Goal: Transaction & Acquisition: Book appointment/travel/reservation

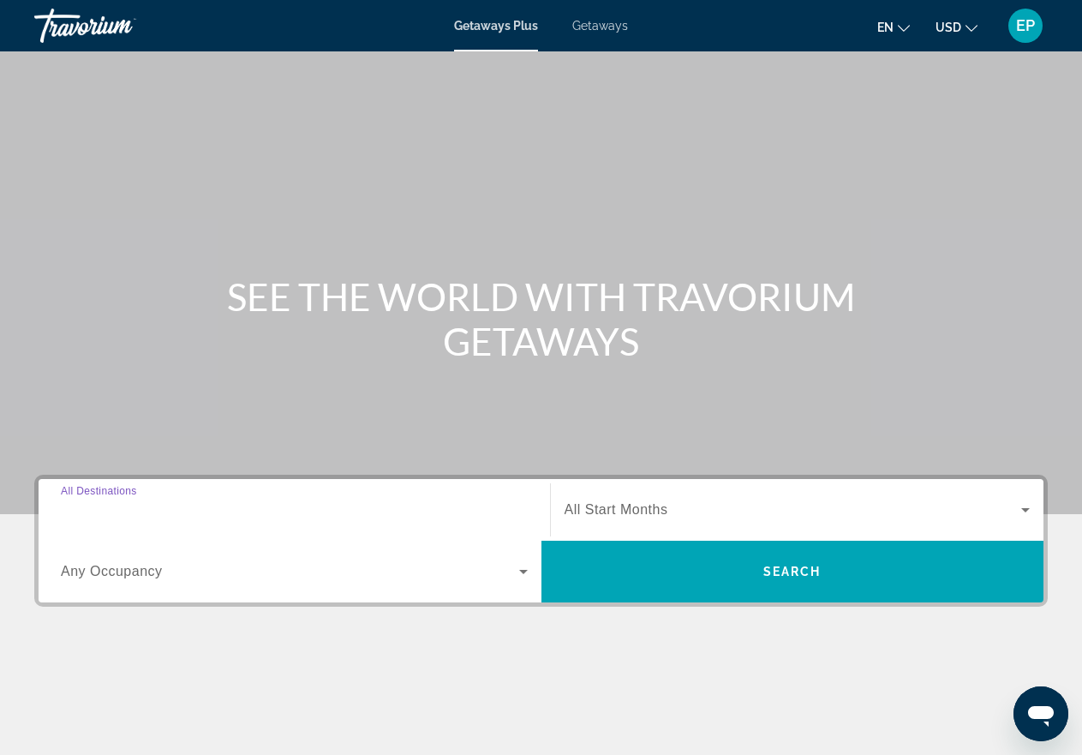
click at [205, 517] on input "Destination All Destinations" at bounding box center [294, 510] width 467 height 21
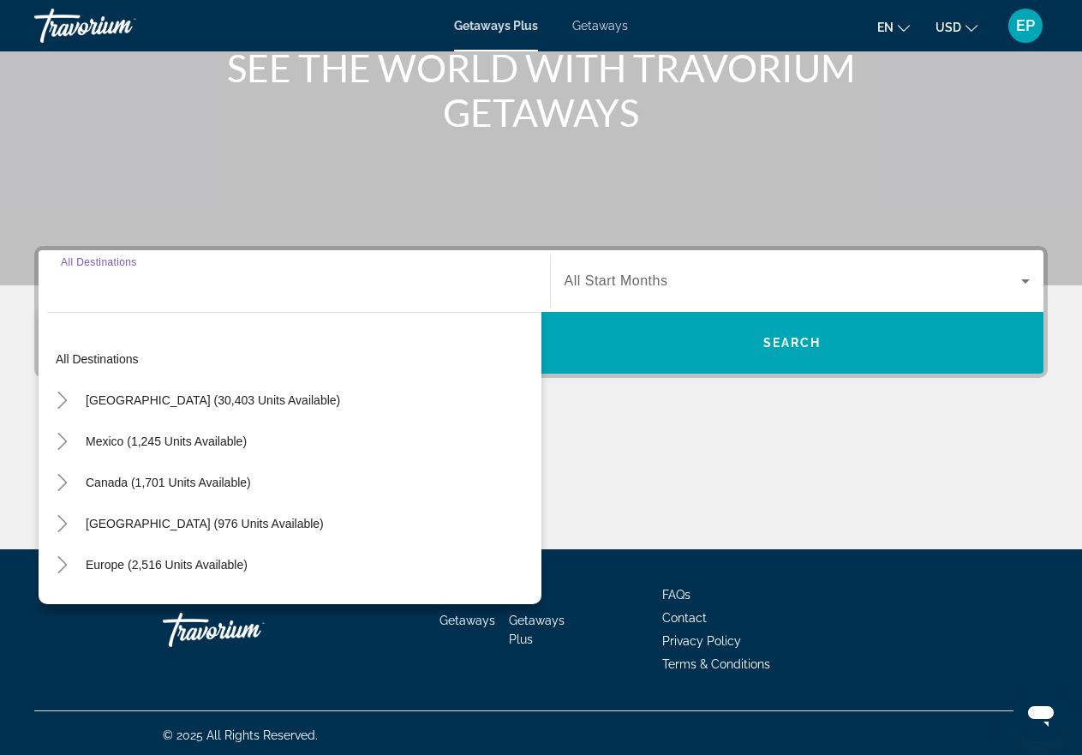
scroll to position [233, 0]
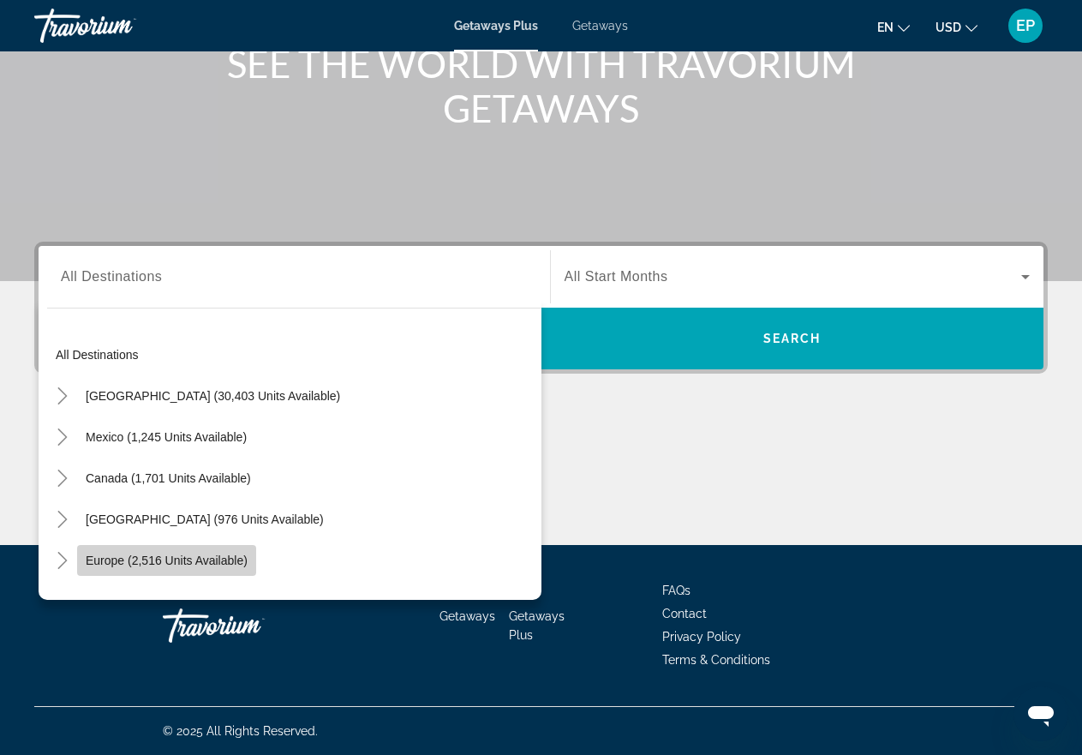
click at [182, 558] on span "Europe (2,516 units available)" at bounding box center [167, 560] width 162 height 14
type input "**********"
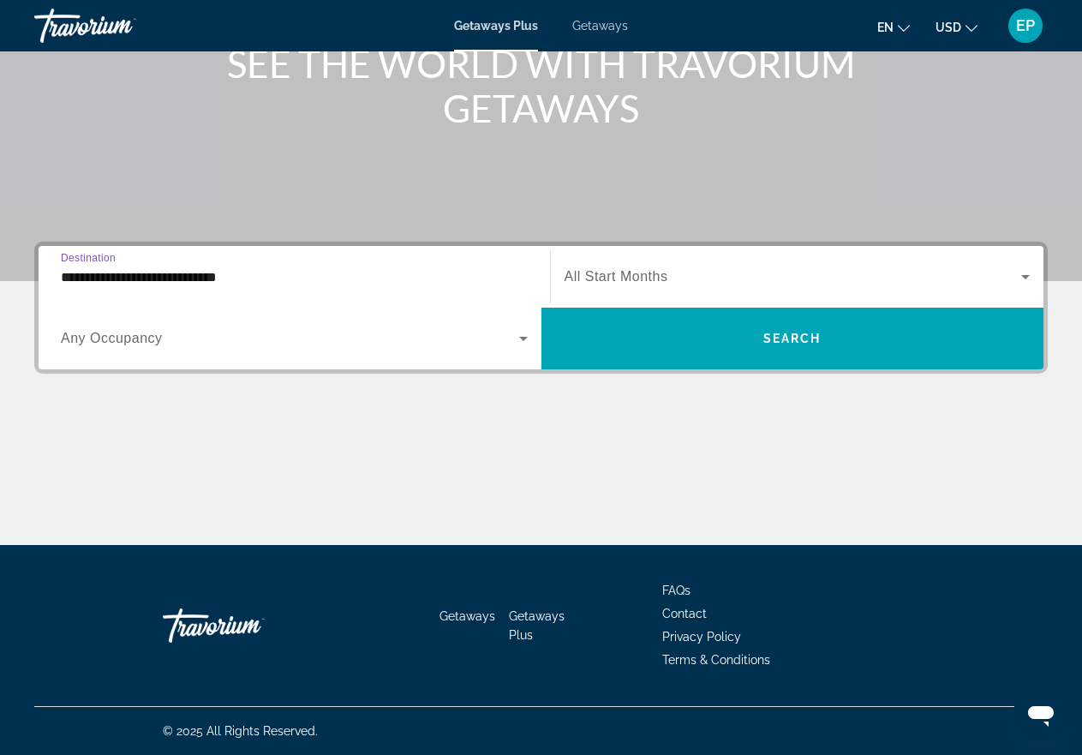
click at [594, 267] on span "Search widget" at bounding box center [792, 276] width 457 height 21
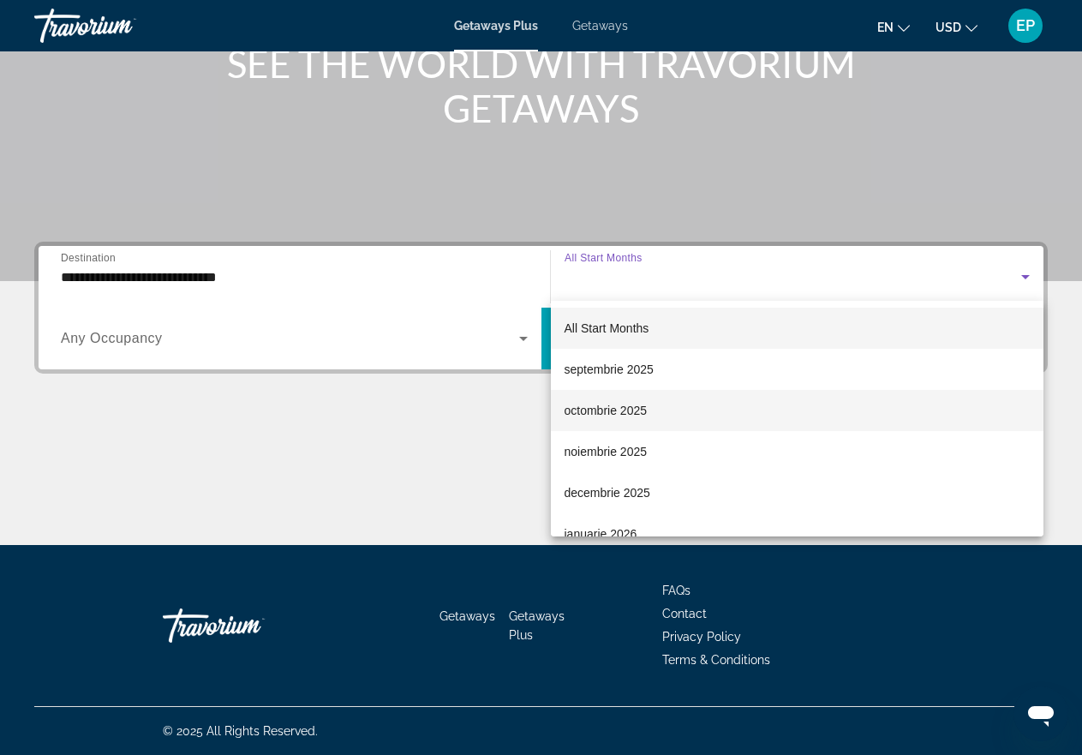
click at [613, 415] on span "octombrie 2025" at bounding box center [605, 410] width 83 height 21
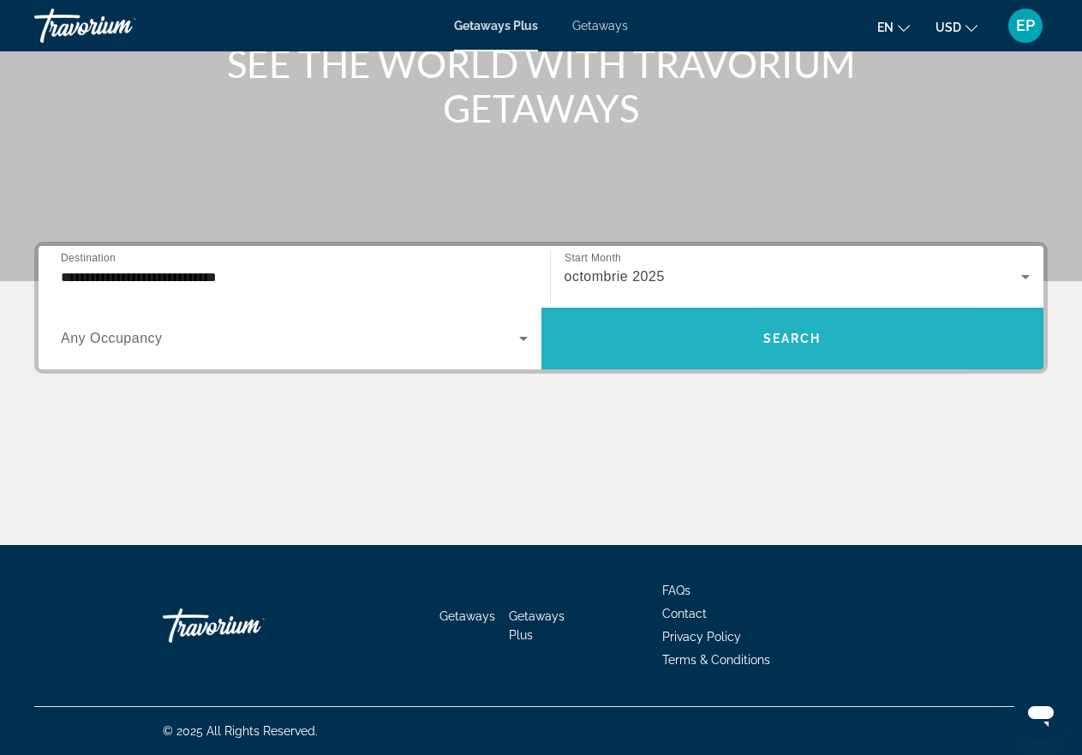
click at [803, 342] on span "Search" at bounding box center [792, 338] width 58 height 14
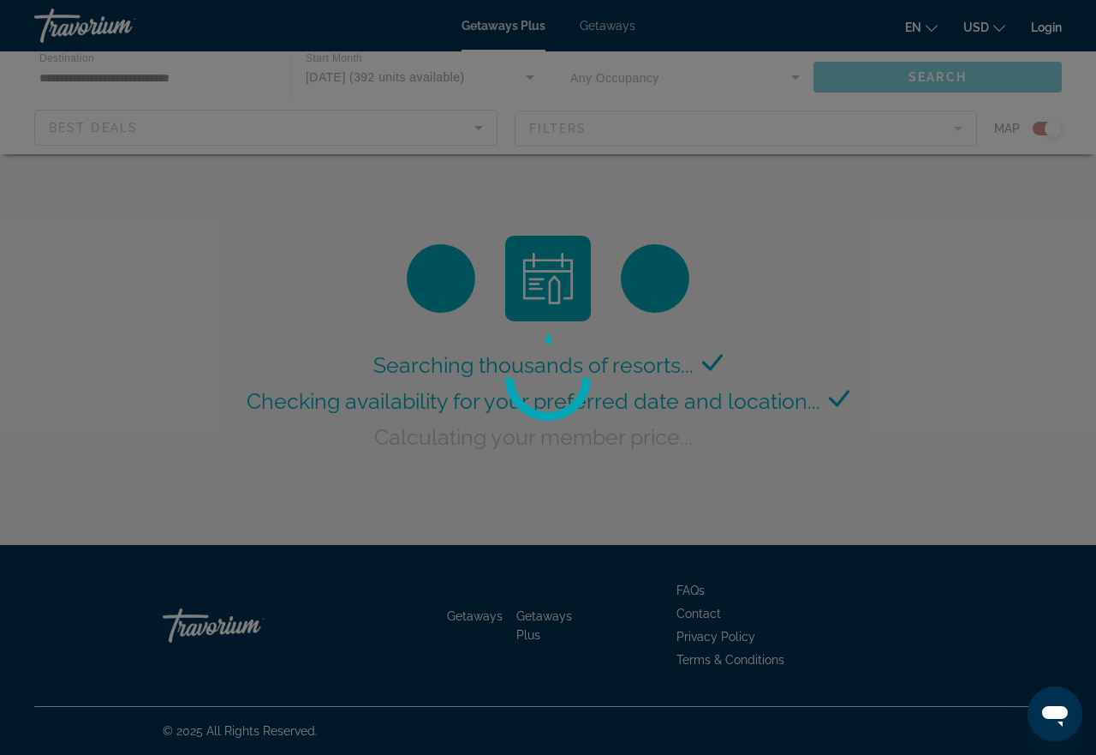
click at [793, 75] on div at bounding box center [548, 377] width 1096 height 755
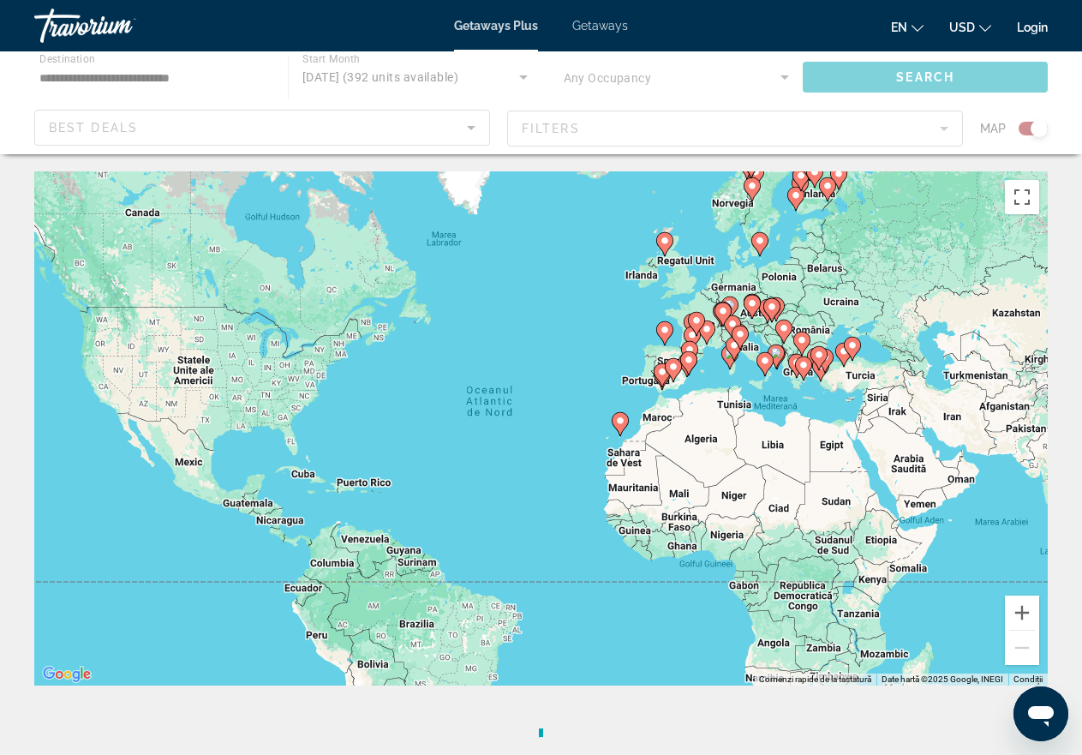
click at [780, 79] on div "Main content" at bounding box center [541, 102] width 1082 height 103
click at [806, 366] on image "Main content" at bounding box center [803, 365] width 10 height 10
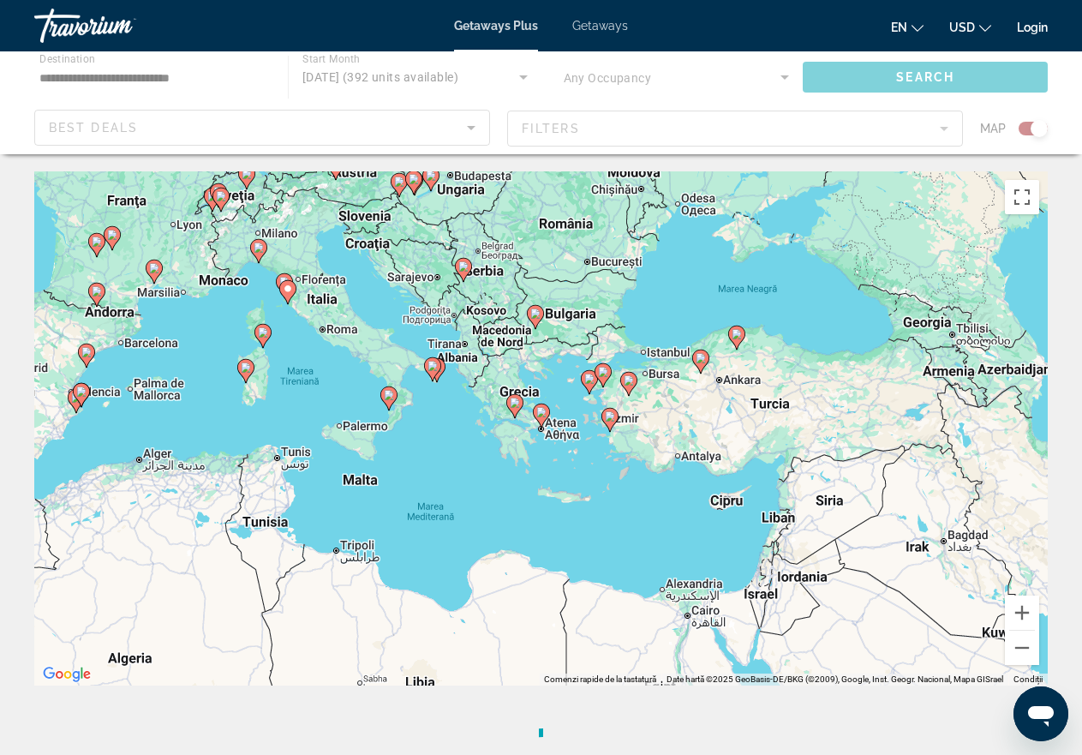
click at [513, 408] on icon "Main content" at bounding box center [513, 406] width 15 height 22
type input "**********"
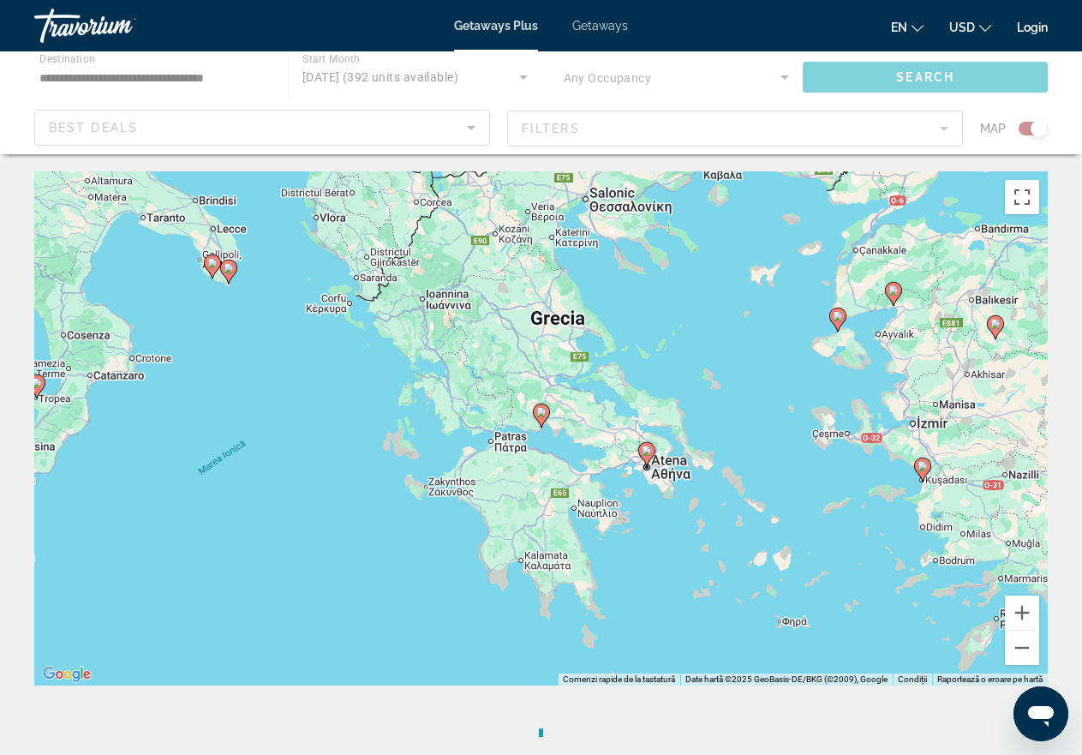
click at [544, 415] on image "Main content" at bounding box center [541, 412] width 10 height 10
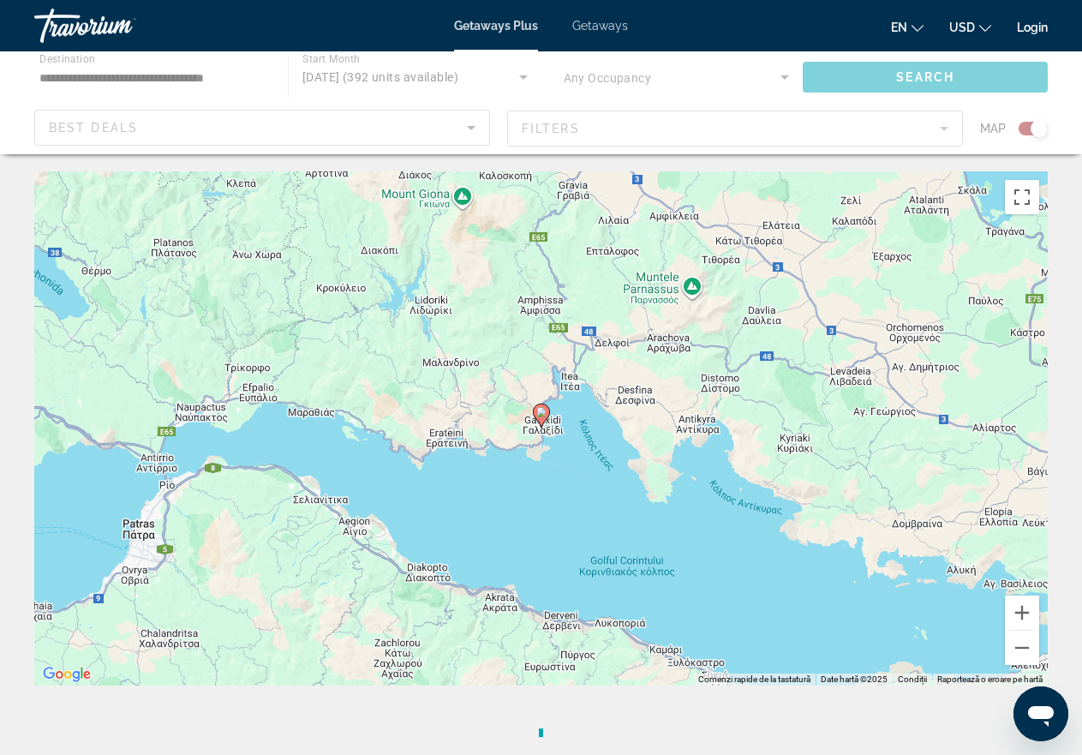
click at [768, 75] on div "Main content" at bounding box center [541, 102] width 1082 height 103
click at [782, 81] on div "Main content" at bounding box center [541, 102] width 1082 height 103
click at [456, 75] on div "Main content" at bounding box center [541, 102] width 1082 height 103
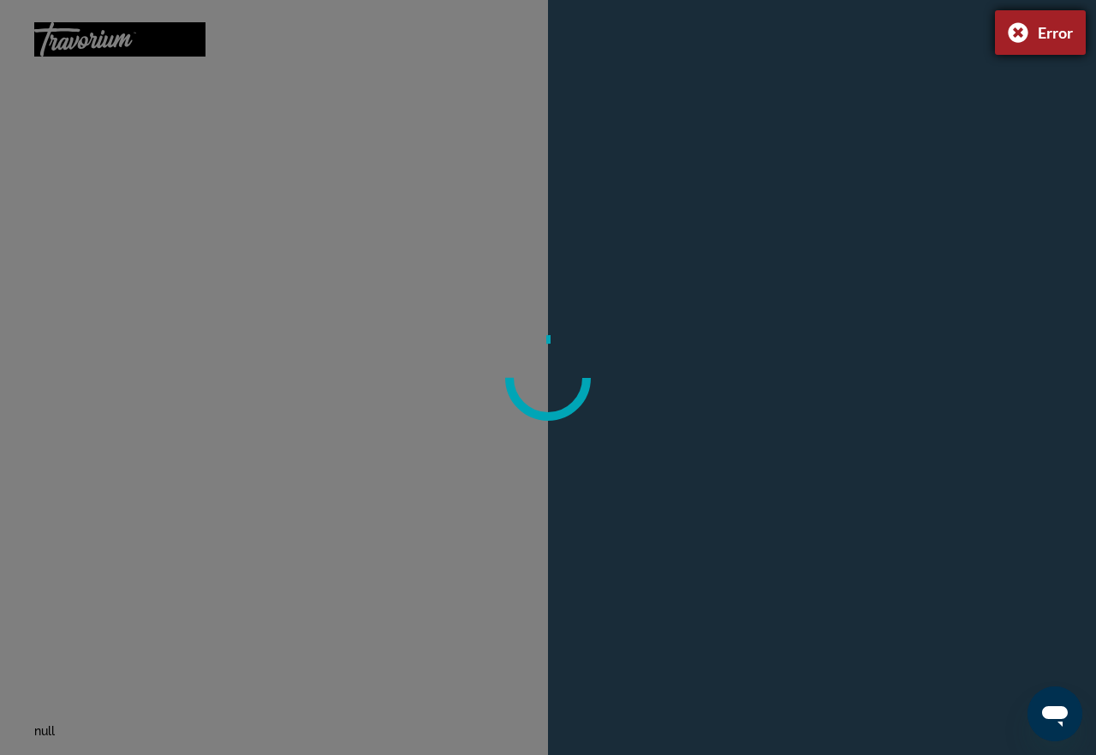
click at [1012, 35] on div "Error" at bounding box center [1040, 32] width 91 height 45
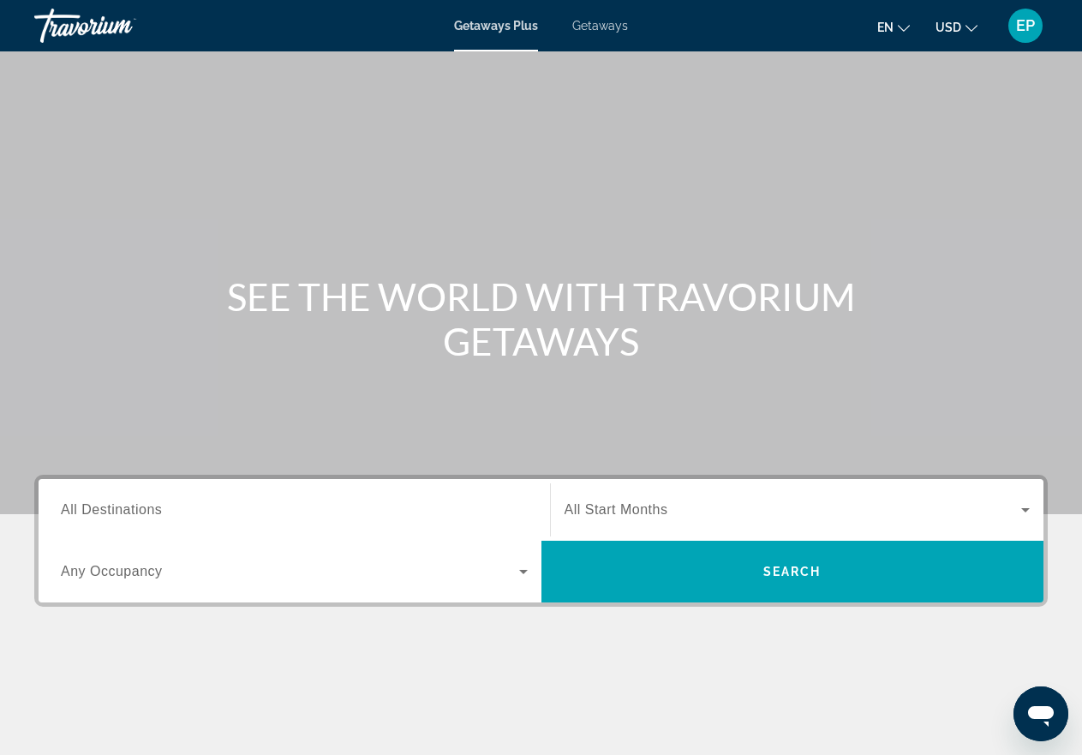
click at [146, 514] on span "All Destinations" at bounding box center [111, 509] width 101 height 15
click at [146, 514] on input "Destination All Destinations" at bounding box center [294, 510] width 467 height 21
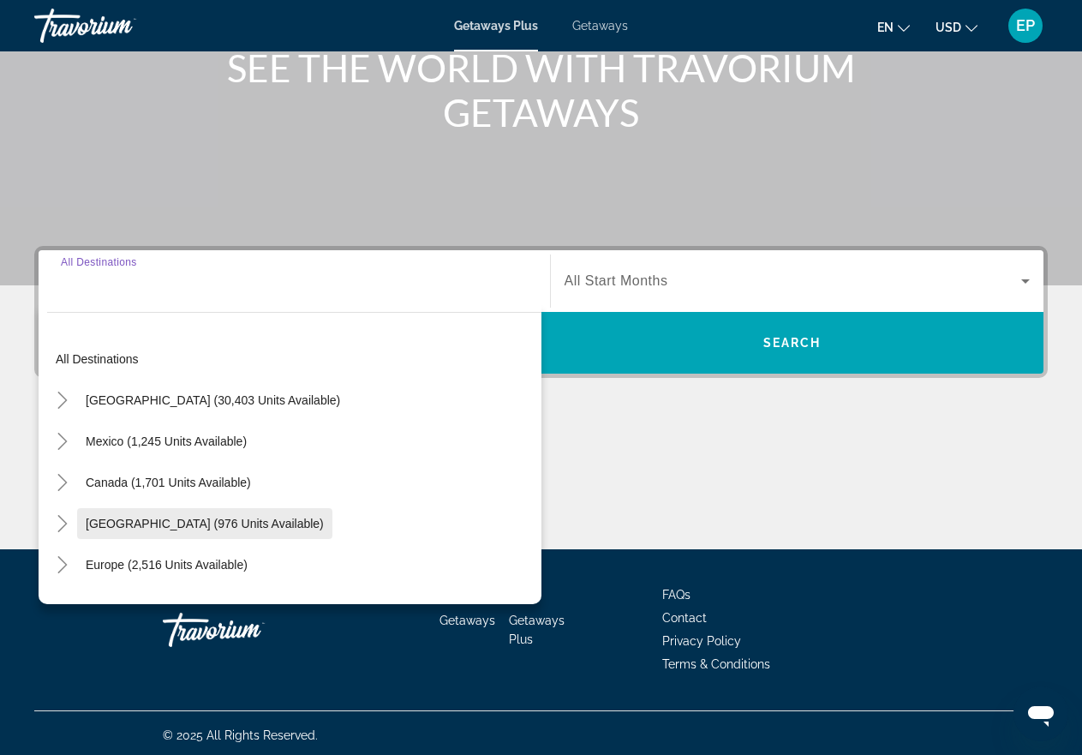
scroll to position [233, 0]
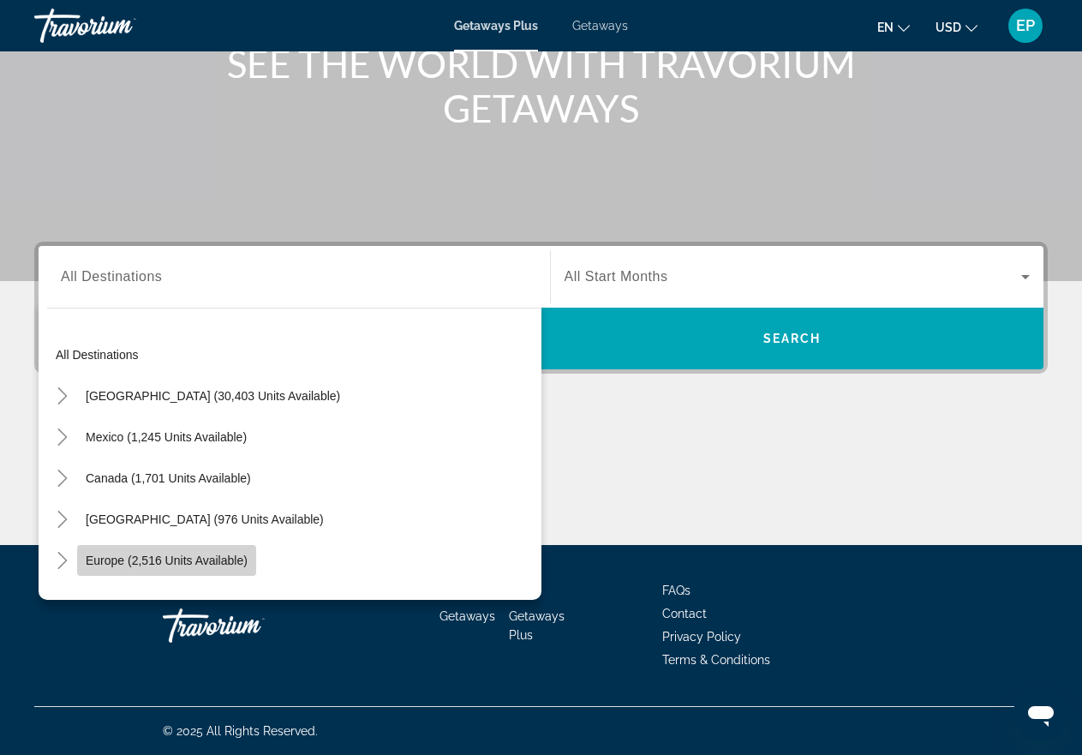
click at [158, 563] on span "Europe (2,516 units available)" at bounding box center [167, 560] width 162 height 14
type input "**********"
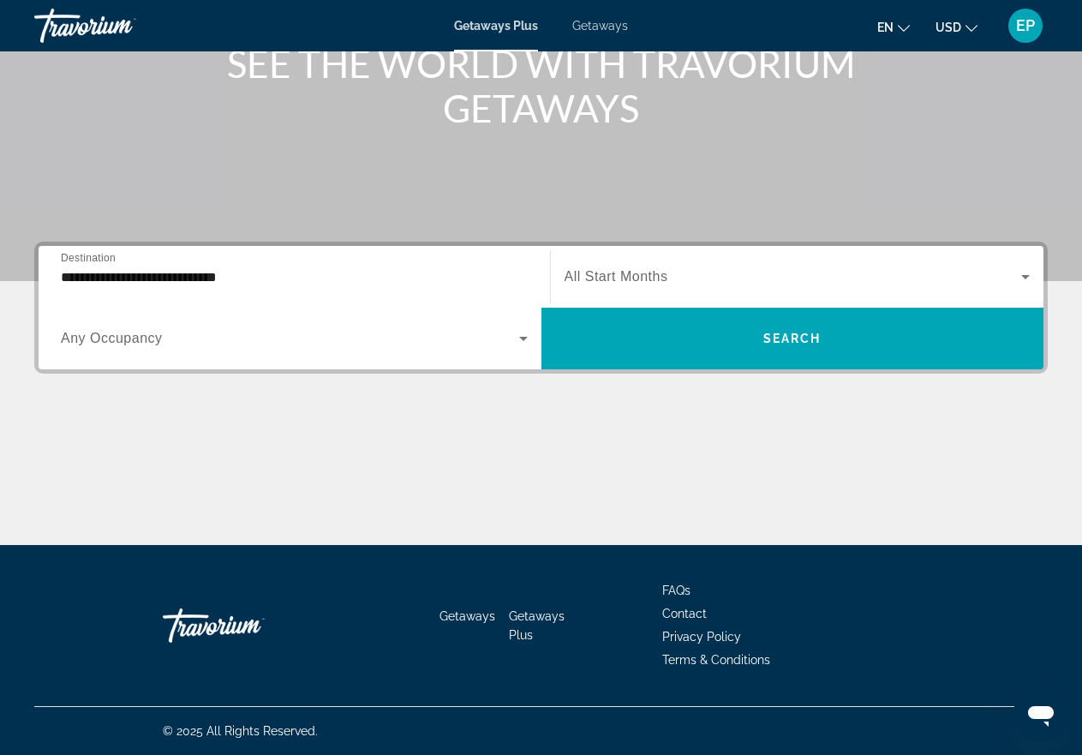
click at [662, 276] on span "All Start Months" at bounding box center [616, 276] width 104 height 15
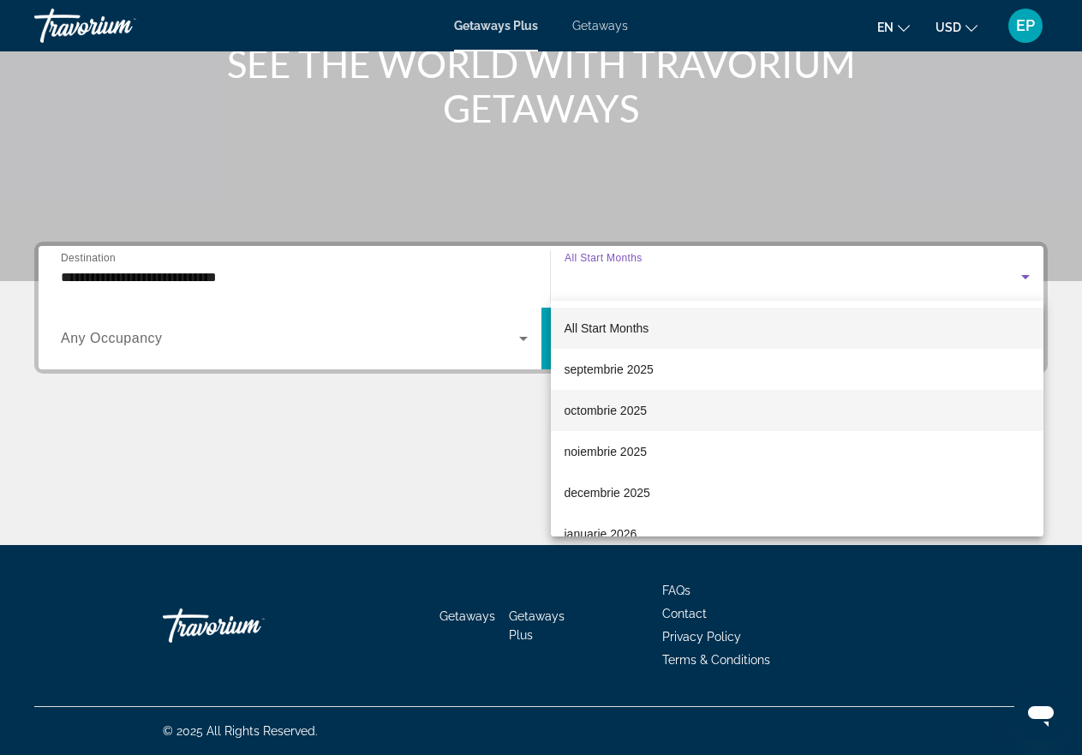
click at [598, 412] on span "octombrie 2025" at bounding box center [605, 410] width 83 height 21
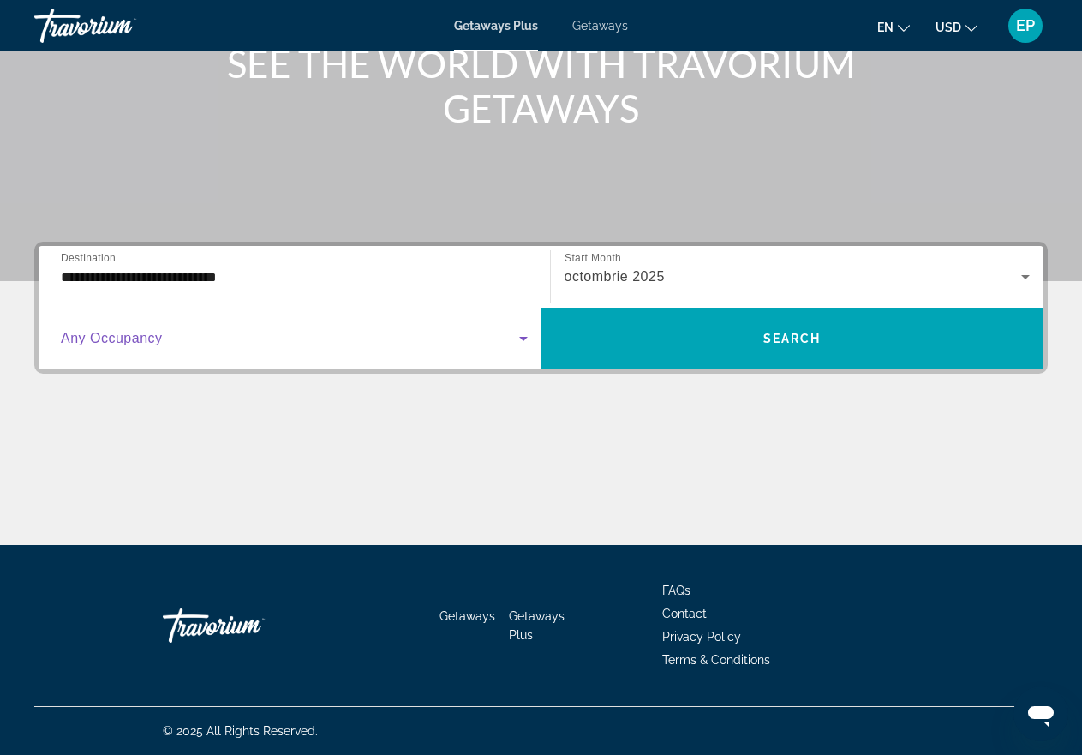
click at [523, 337] on icon "Search widget" at bounding box center [523, 339] width 9 height 4
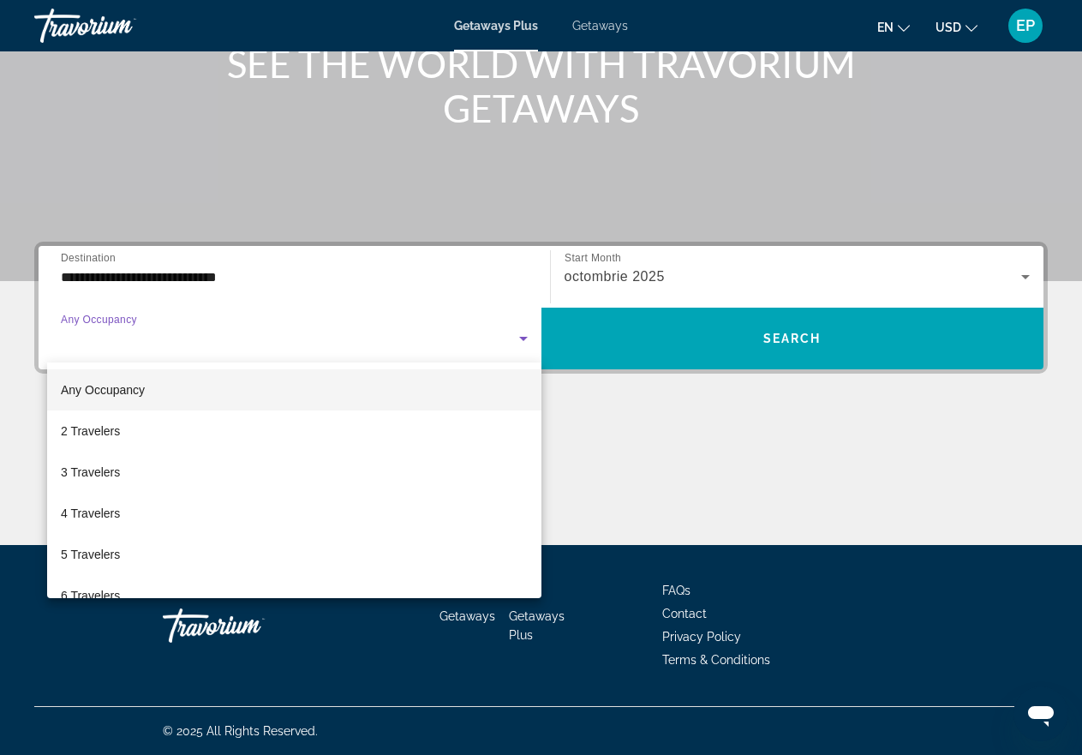
scroll to position [189, 0]
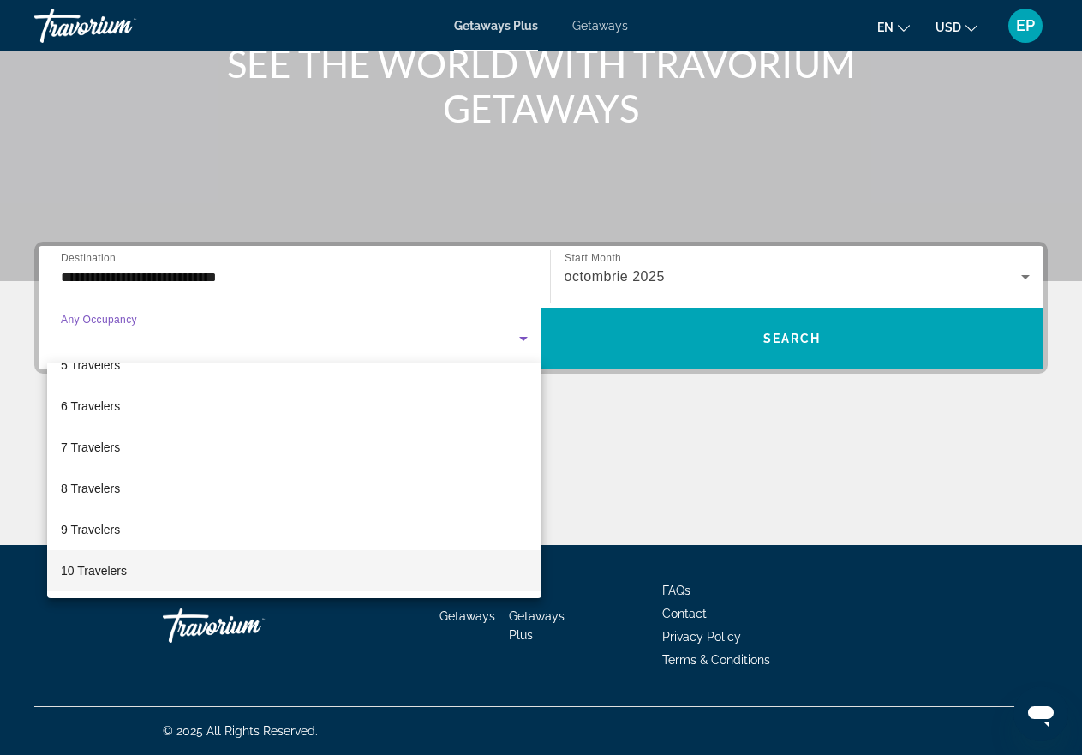
click at [272, 569] on mat-option "10 Travelers" at bounding box center [294, 570] width 494 height 41
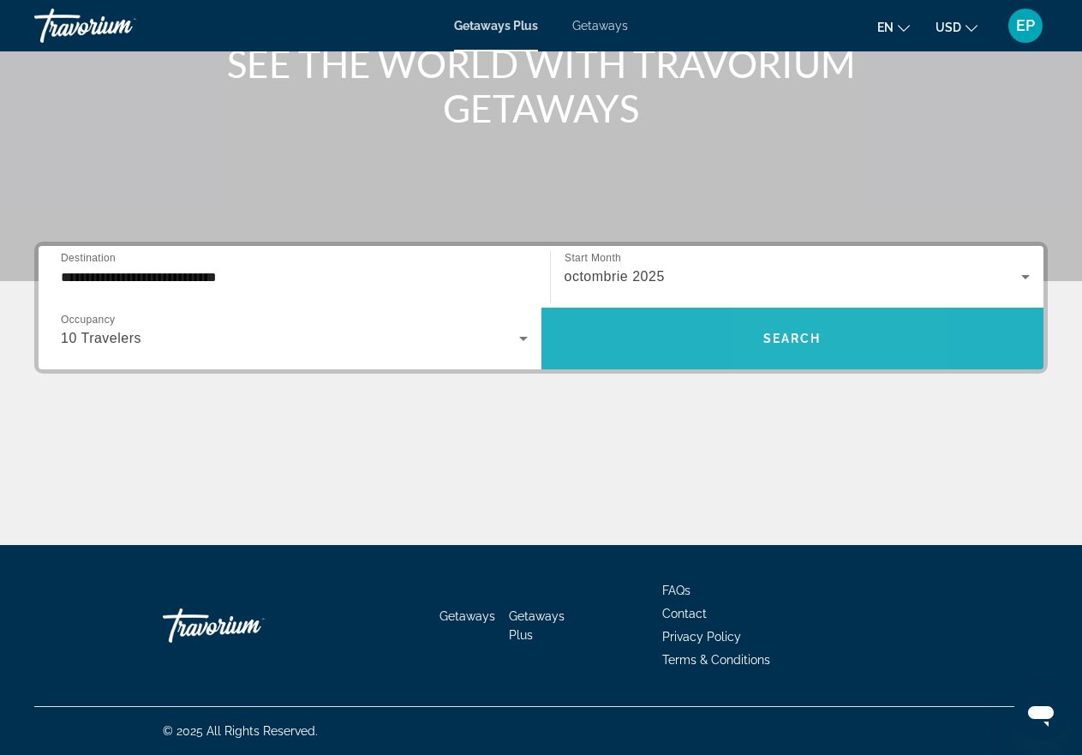
click at [779, 340] on span "Search" at bounding box center [792, 338] width 58 height 14
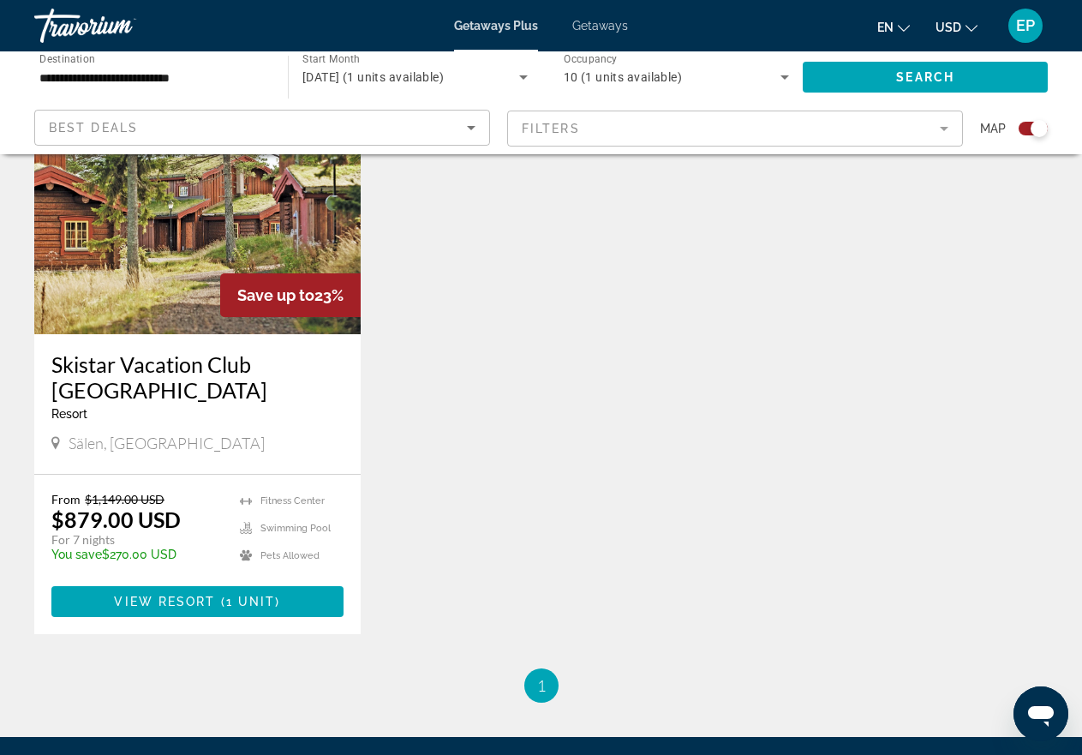
scroll to position [600, 0]
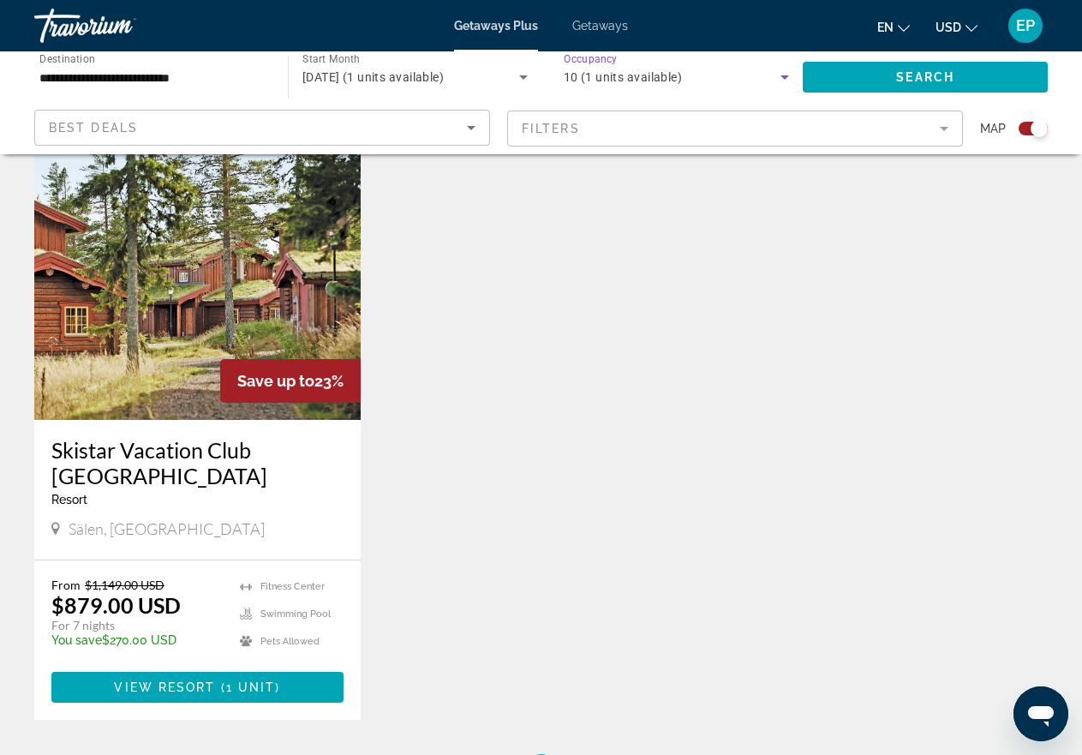
click at [784, 78] on icon "Search widget" at bounding box center [784, 77] width 9 height 4
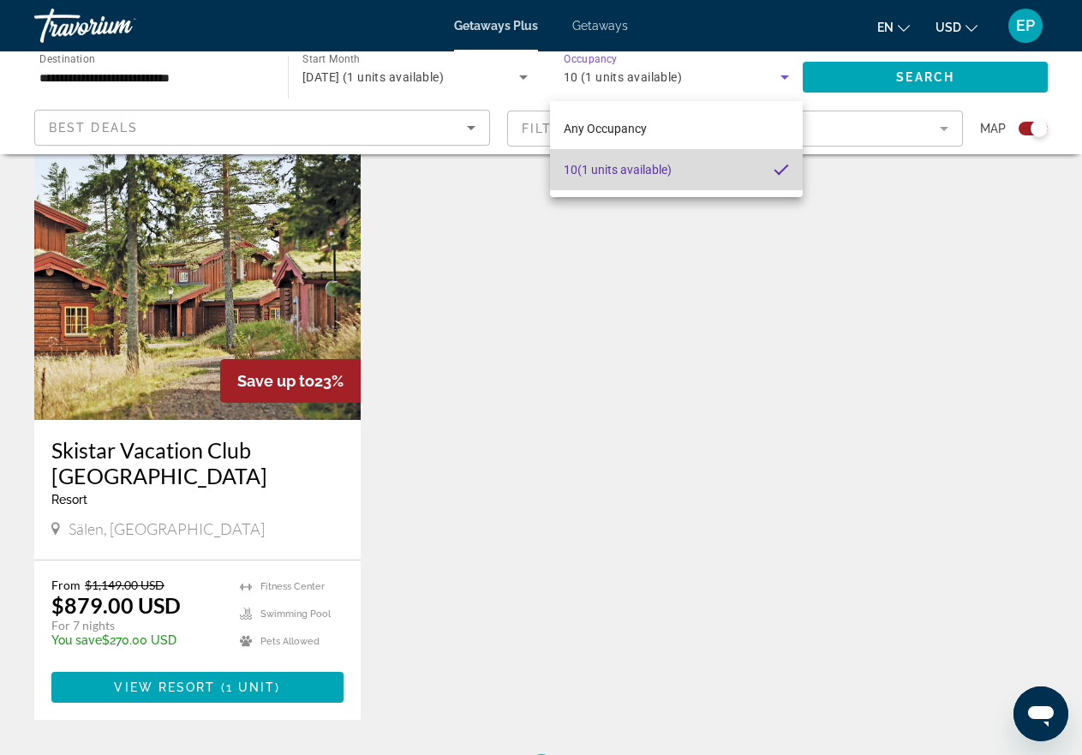
click at [693, 167] on mat-option "10 (1 units available)" at bounding box center [677, 169] width 254 height 41
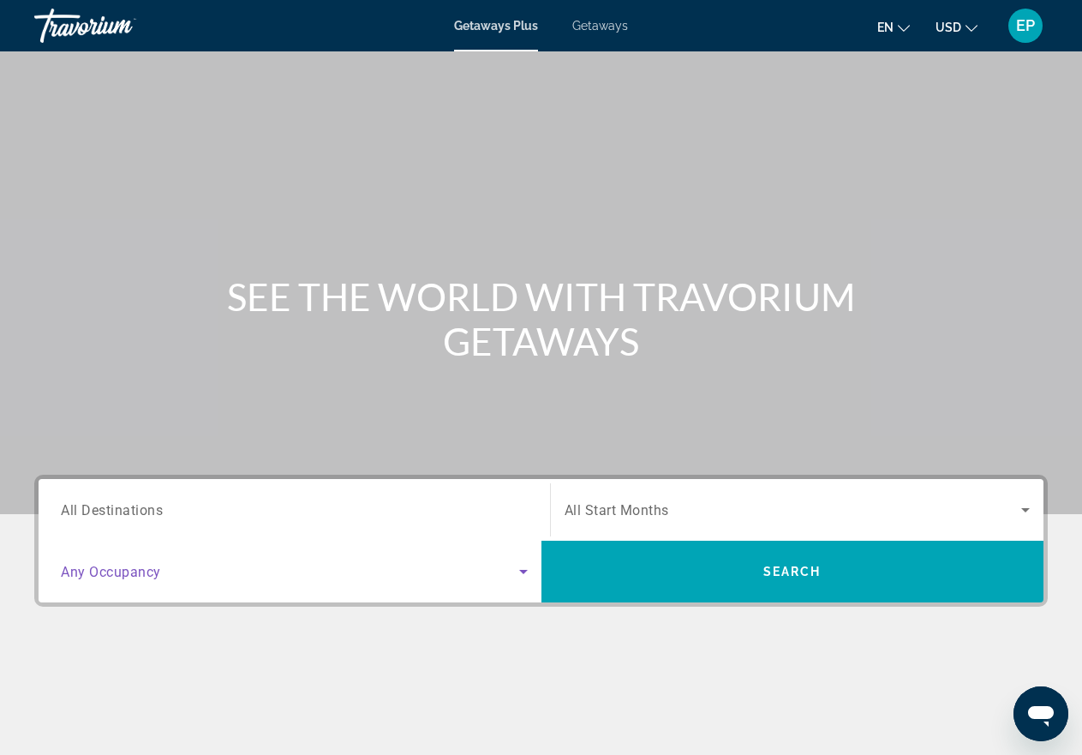
click at [257, 569] on span "Search widget" at bounding box center [290, 571] width 458 height 21
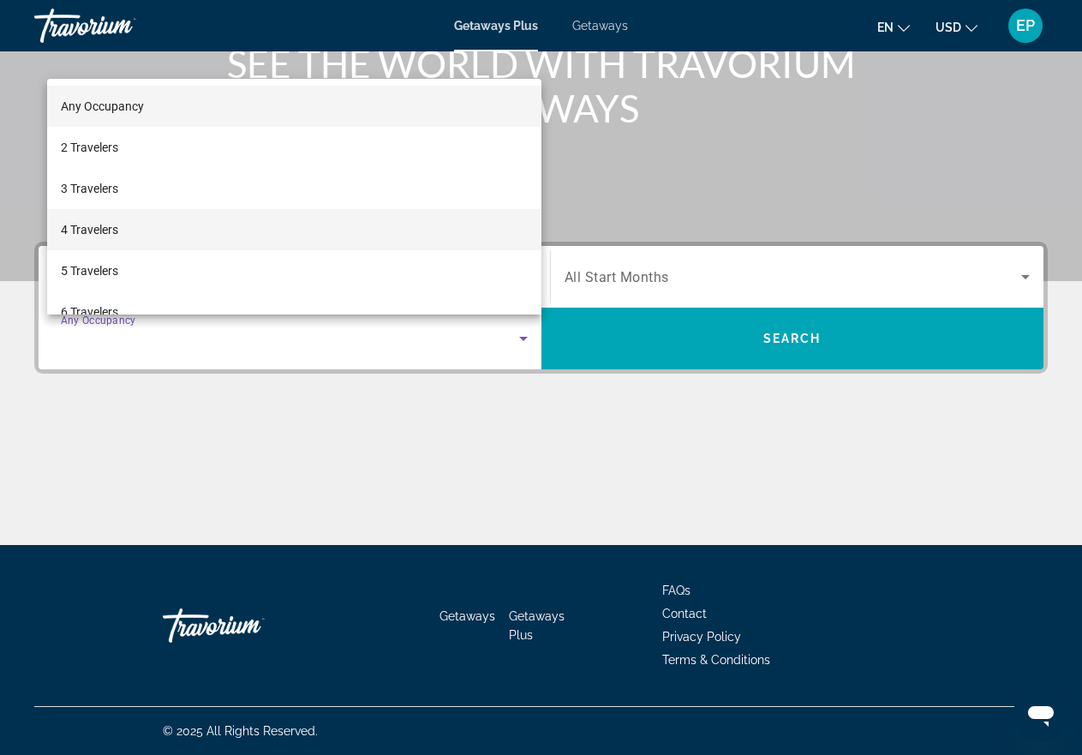
click at [224, 244] on mat-option "4 Travelers" at bounding box center [294, 229] width 494 height 41
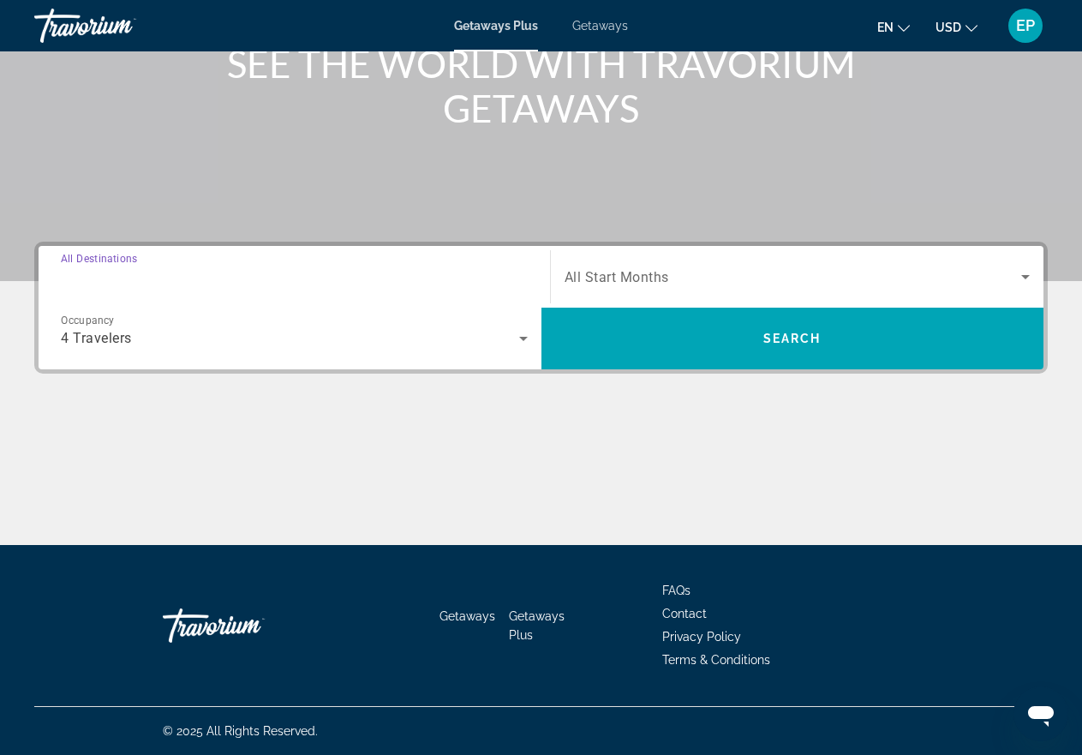
click at [491, 281] on input "Destination All Destinations" at bounding box center [294, 277] width 467 height 21
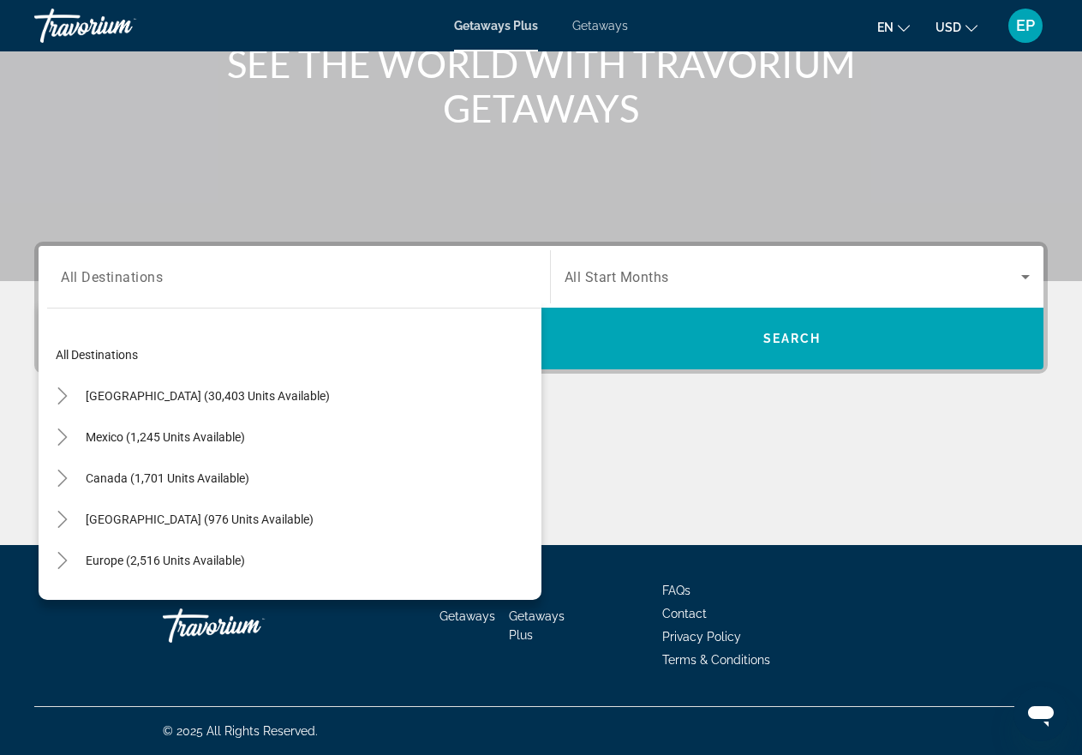
scroll to position [232, 0]
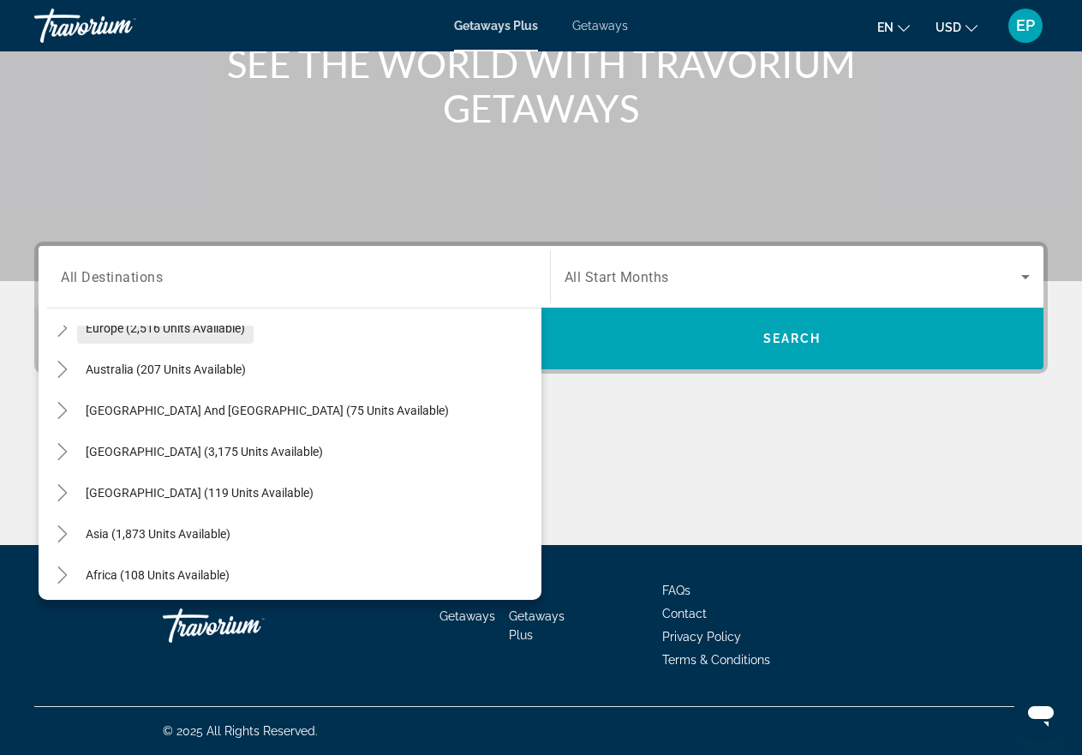
click at [239, 333] on span "Europe (2,516 units available)" at bounding box center [165, 328] width 159 height 14
type input "**********"
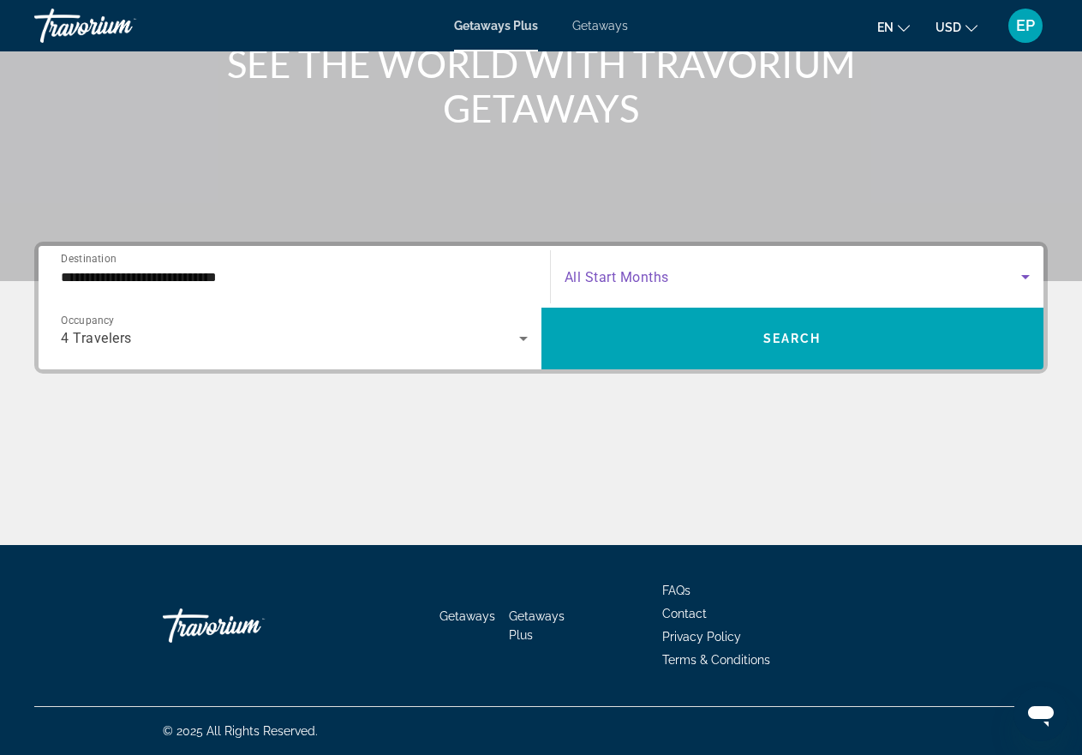
click at [1024, 276] on icon "Search widget" at bounding box center [1025, 277] width 9 height 4
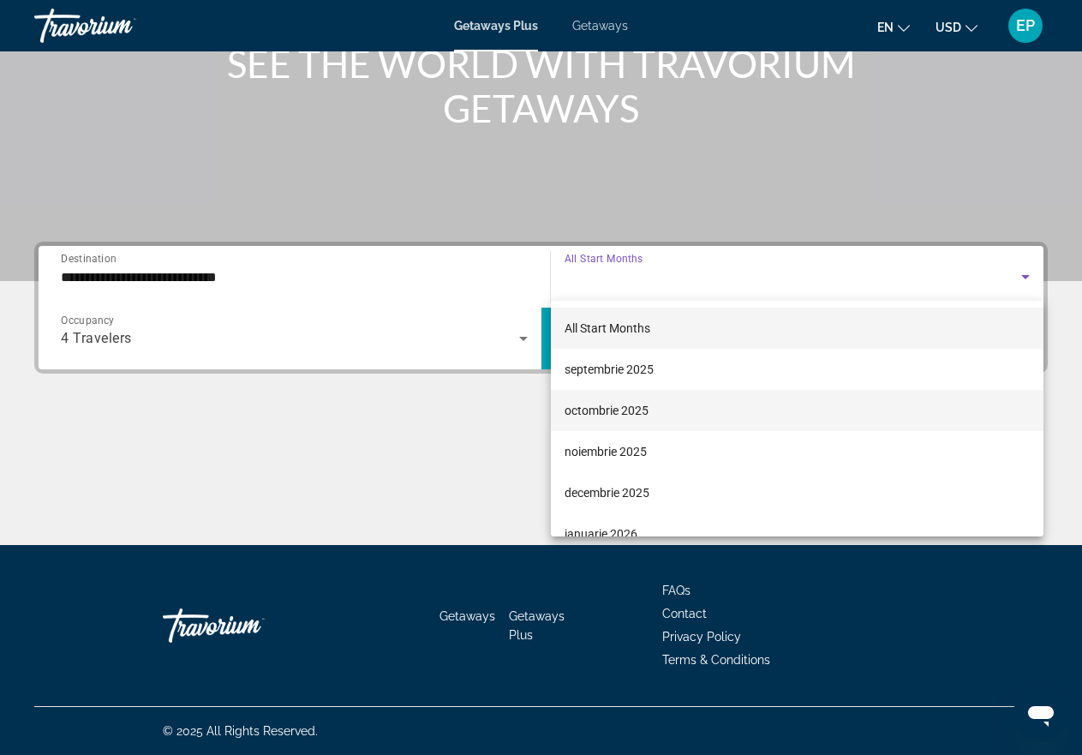
click at [633, 415] on span "octombrie 2025" at bounding box center [606, 410] width 84 height 21
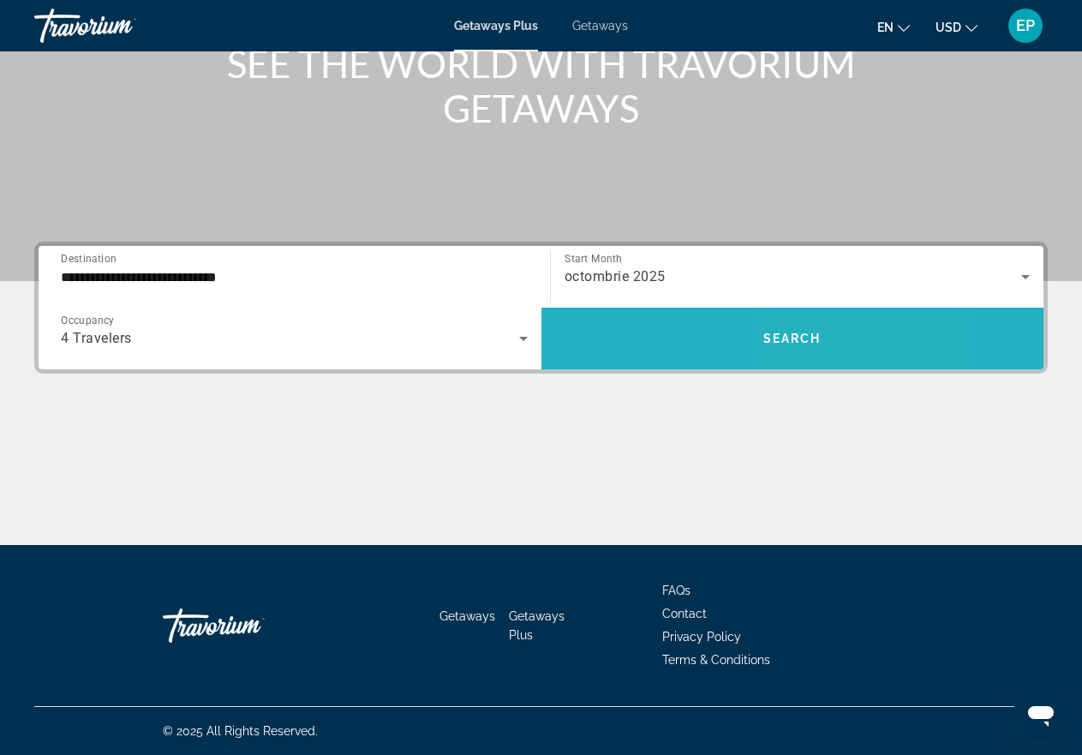
click at [804, 325] on span "Search widget" at bounding box center [792, 338] width 503 height 41
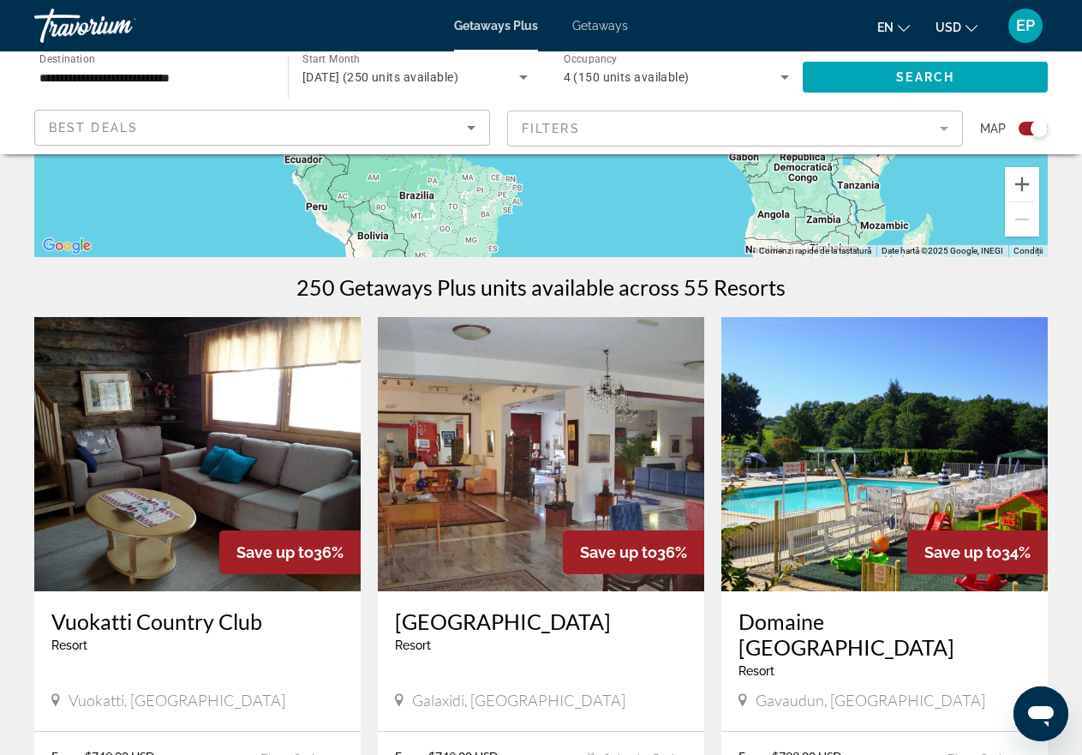
scroll to position [771, 0]
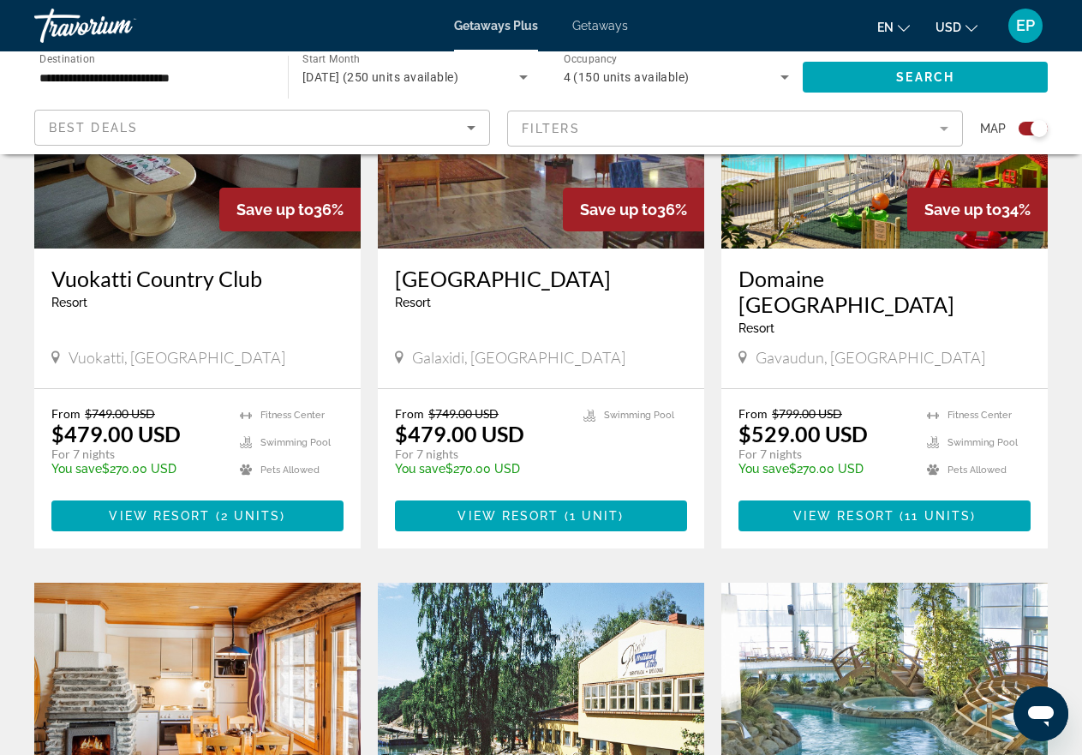
click at [913, 131] on mat-form-field "Filters" at bounding box center [735, 128] width 456 height 36
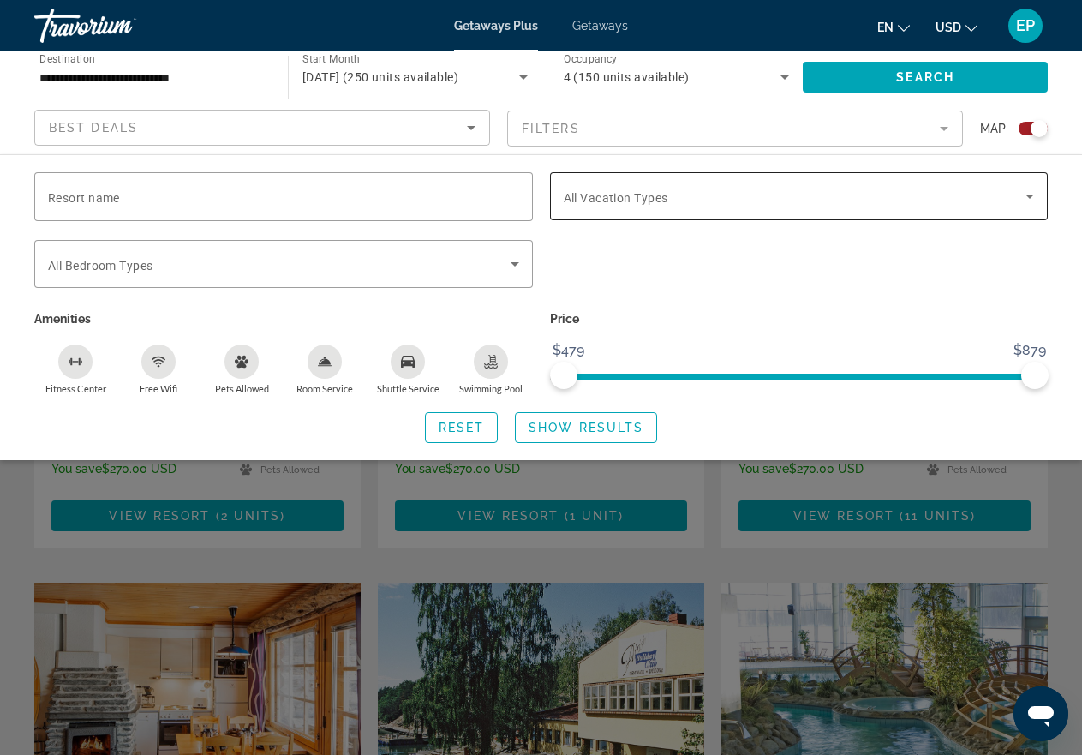
click at [1025, 190] on icon "Search widget" at bounding box center [1029, 196] width 21 height 21
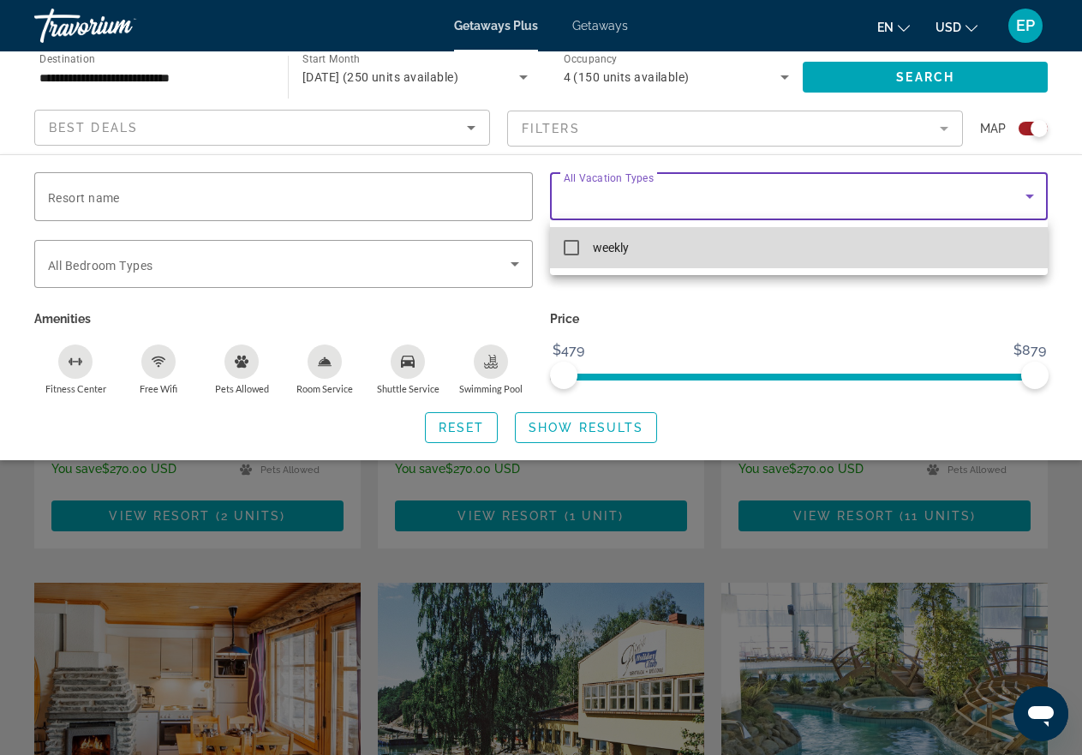
click at [983, 242] on mat-option "weekly" at bounding box center [799, 247] width 499 height 41
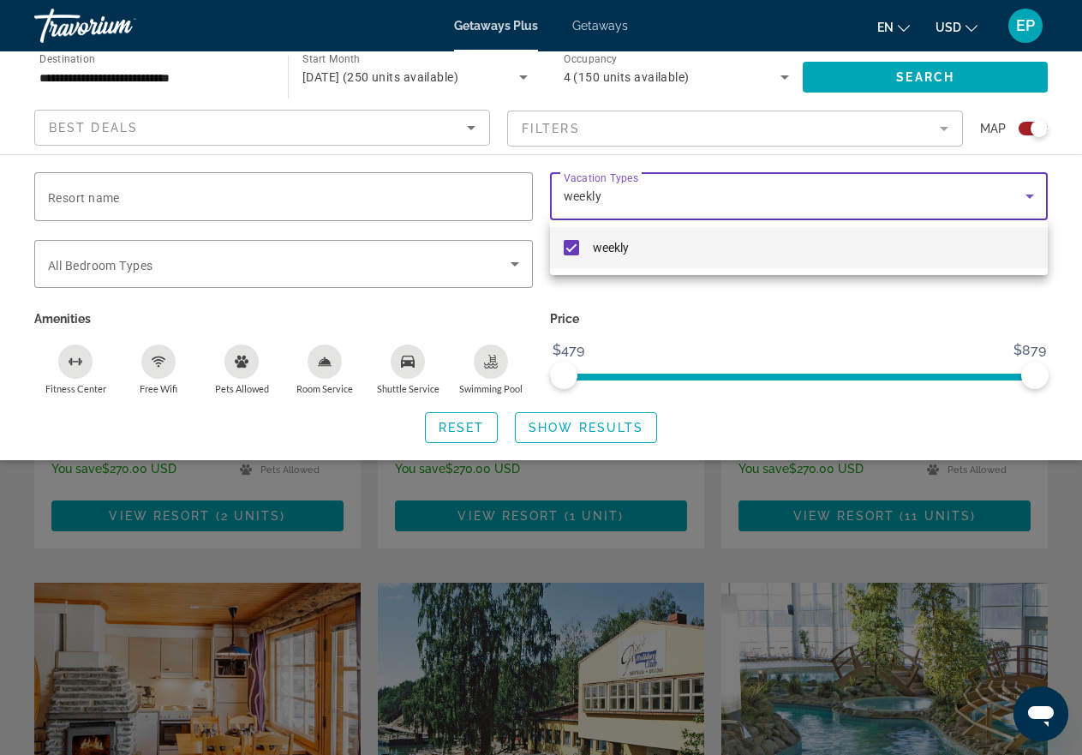
click at [621, 424] on div at bounding box center [541, 377] width 1082 height 755
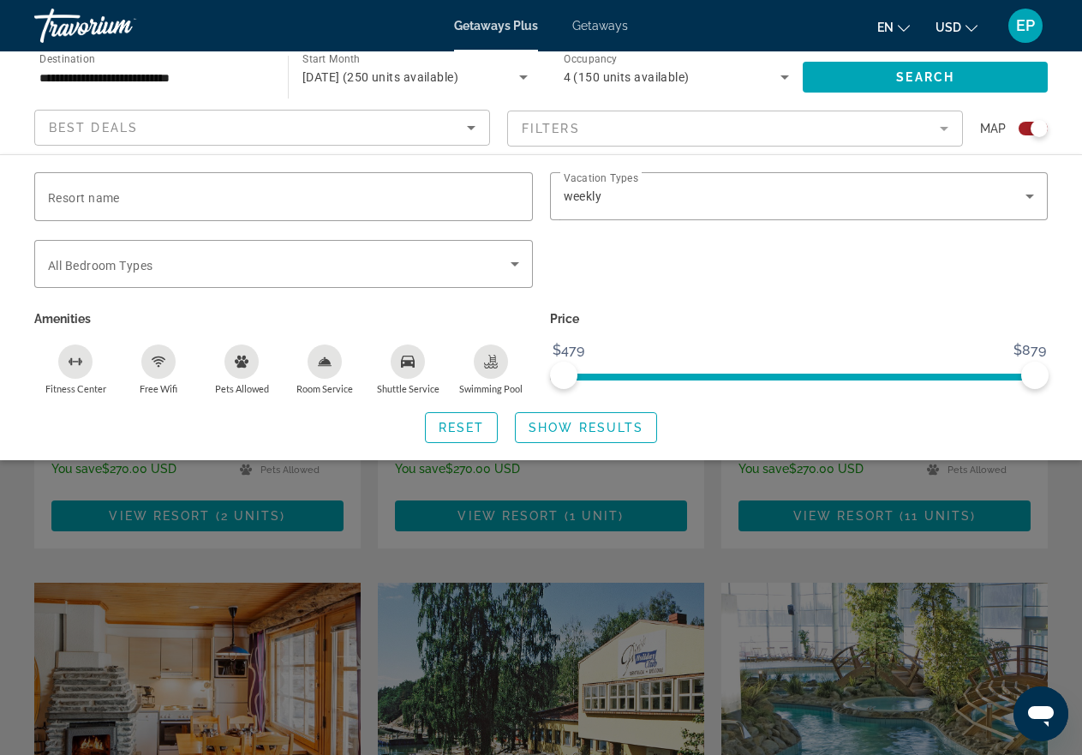
scroll to position [1431, 0]
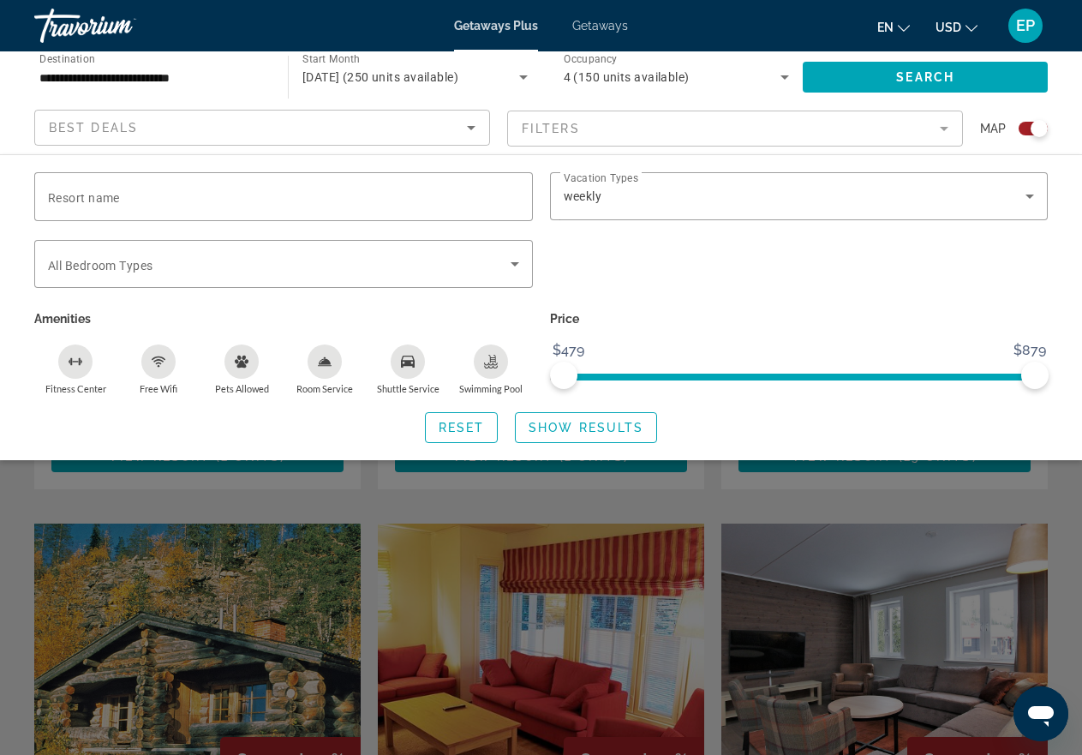
click at [869, 263] on div "Search widget" at bounding box center [799, 273] width 516 height 67
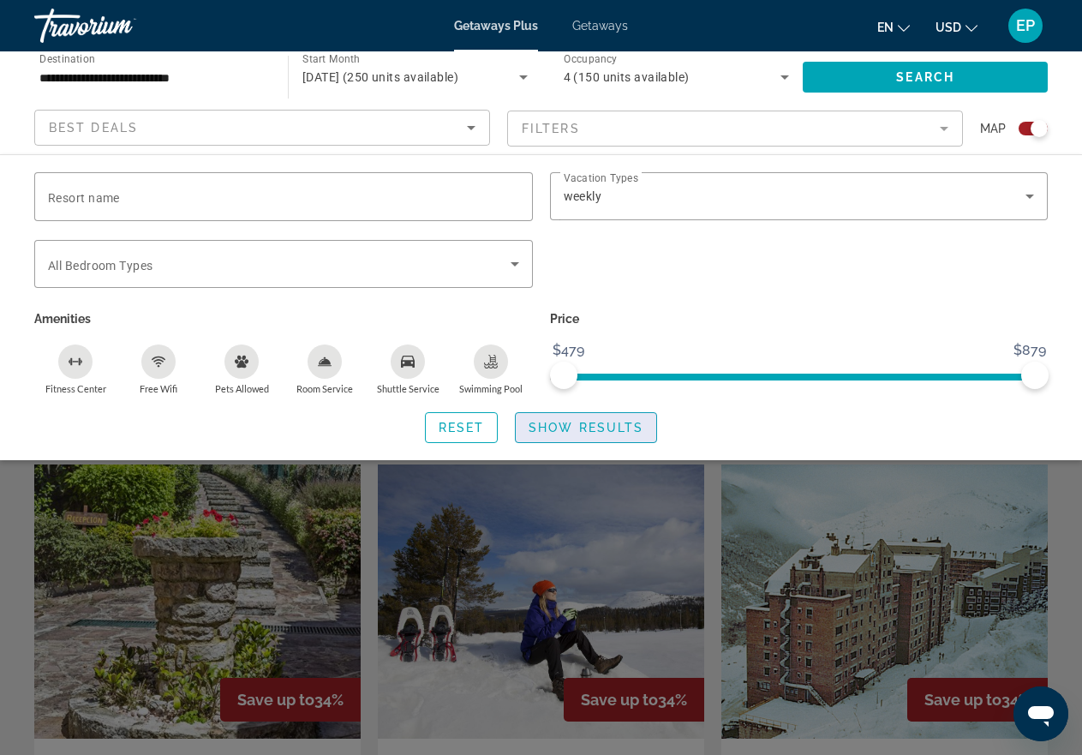
click at [602, 432] on span "Show Results" at bounding box center [586, 428] width 115 height 14
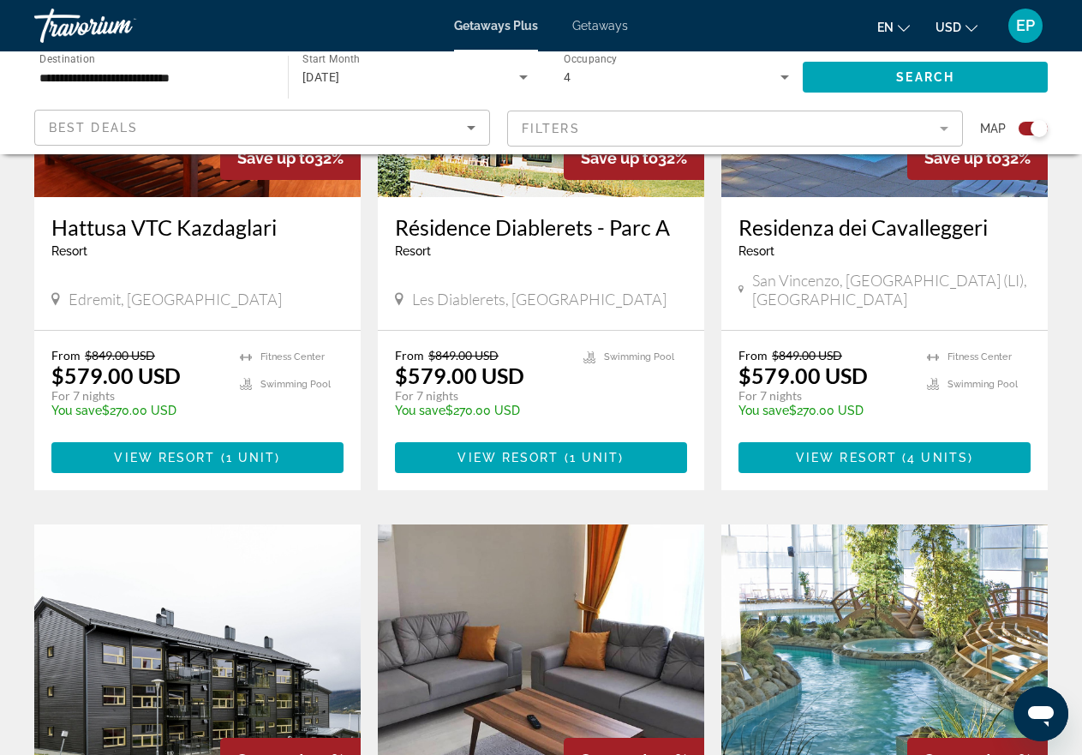
scroll to position [1682, 0]
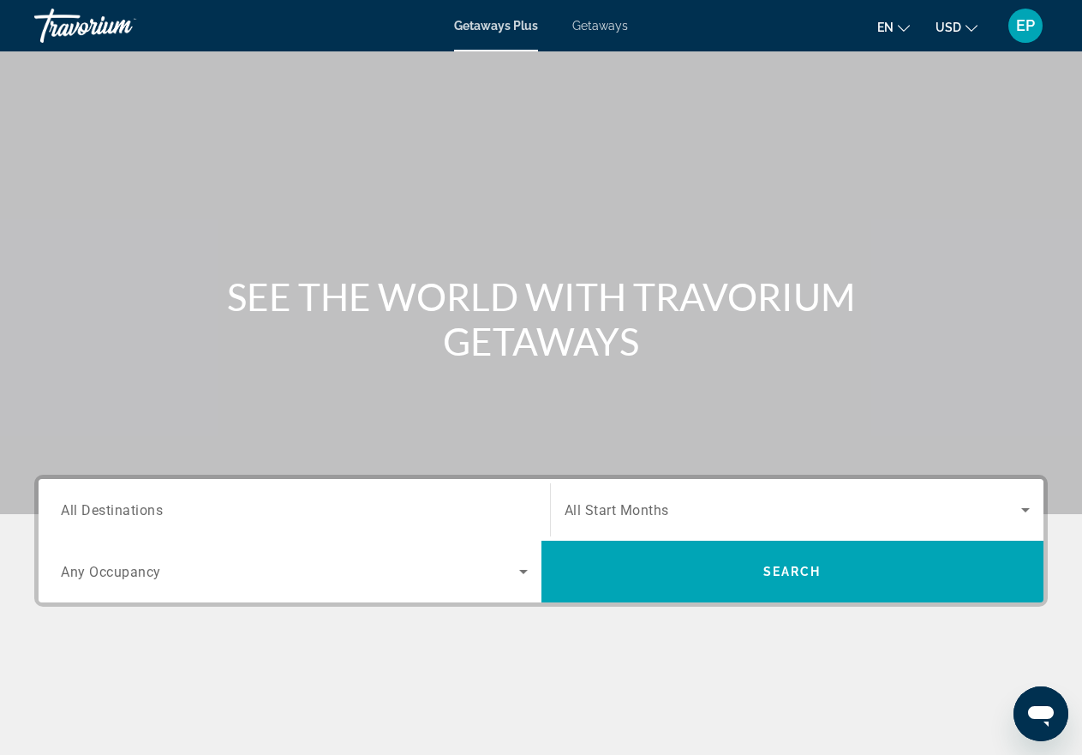
click at [599, 26] on span "Getaways" at bounding box center [600, 26] width 56 height 14
click at [146, 573] on span "Any Occupancy" at bounding box center [111, 572] width 100 height 16
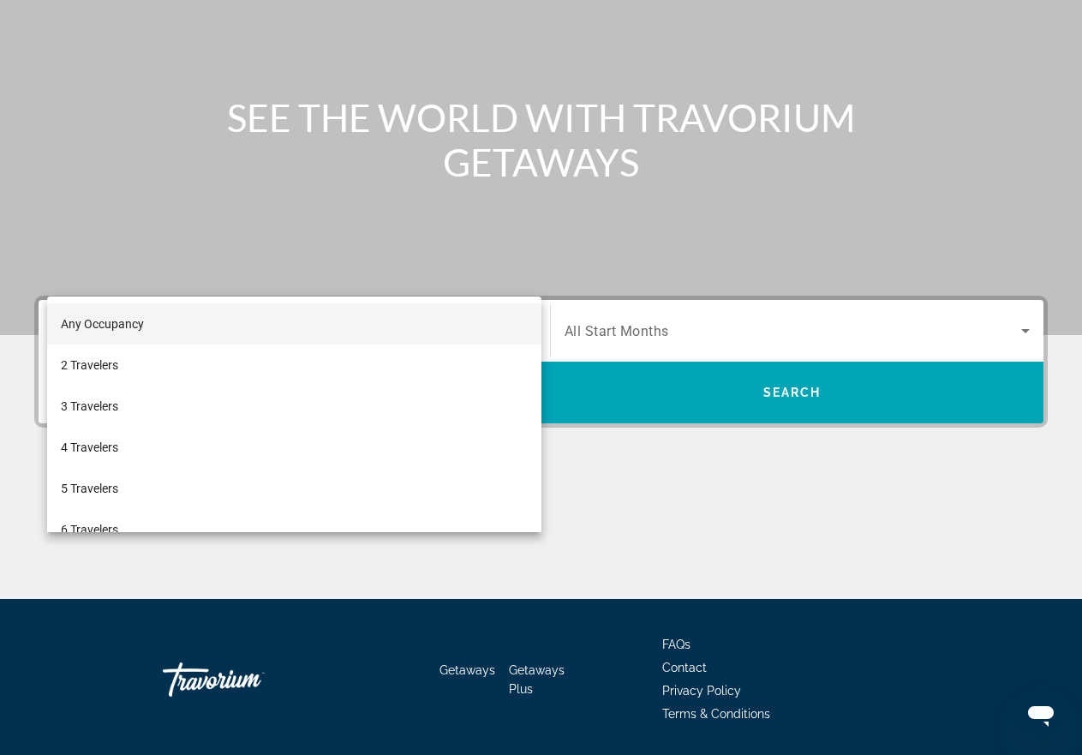
scroll to position [233, 0]
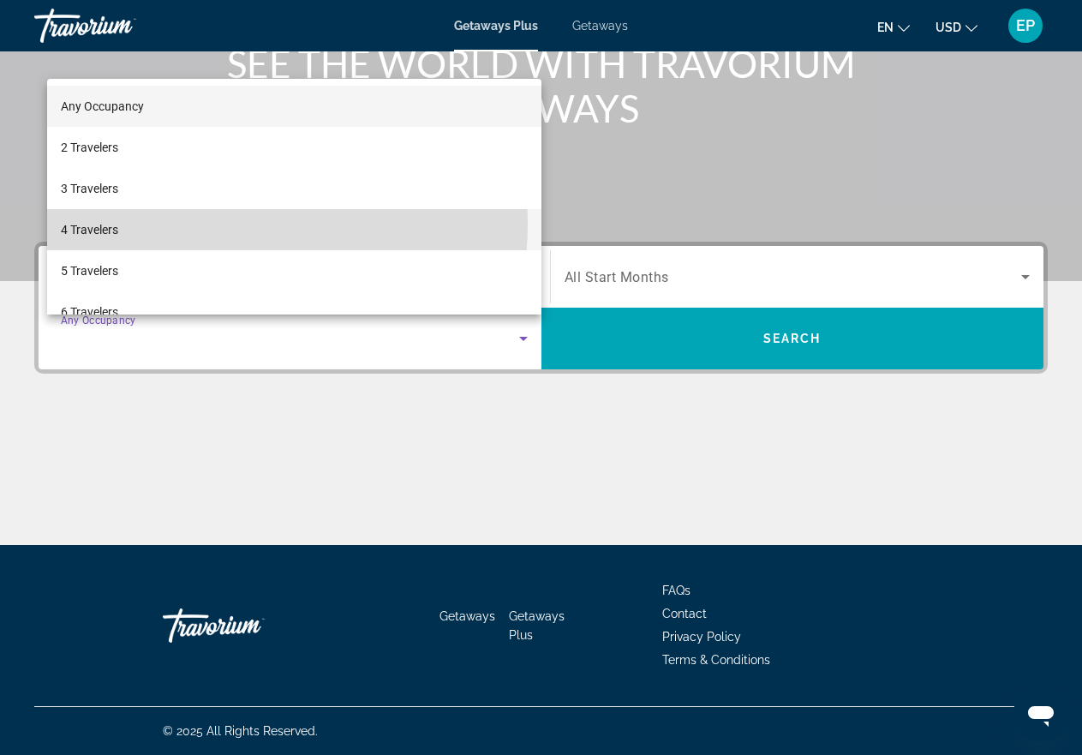
click at [222, 224] on mat-option "4 Travelers" at bounding box center [294, 229] width 494 height 41
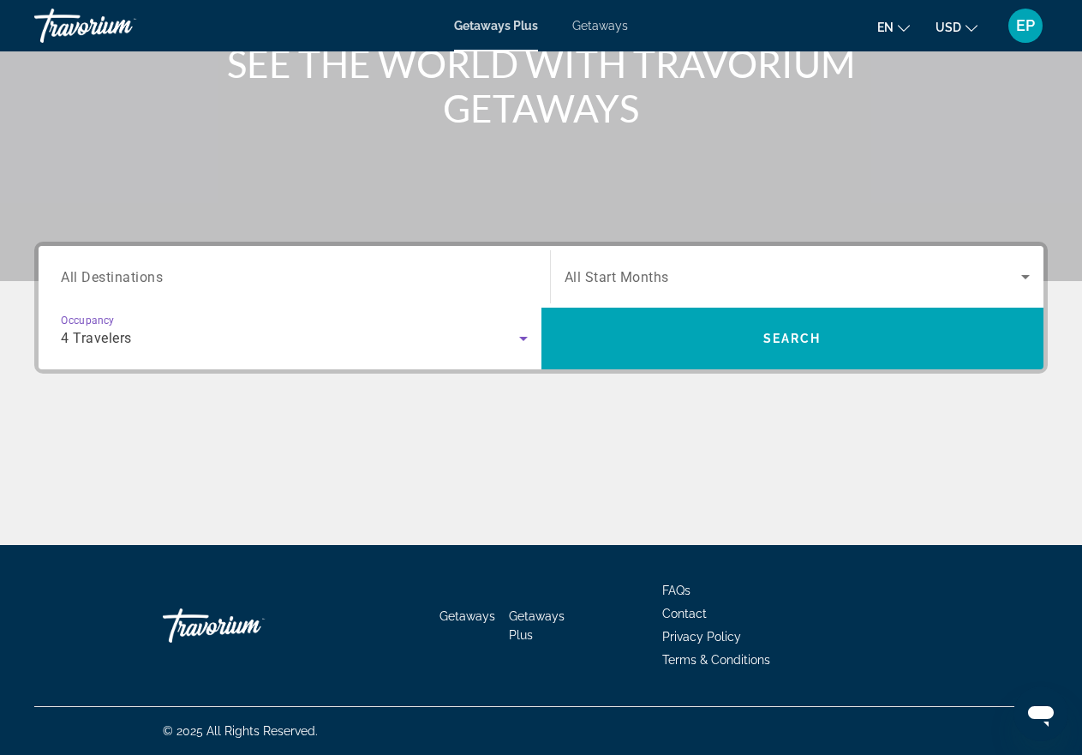
click at [608, 278] on span "All Start Months" at bounding box center [616, 277] width 105 height 16
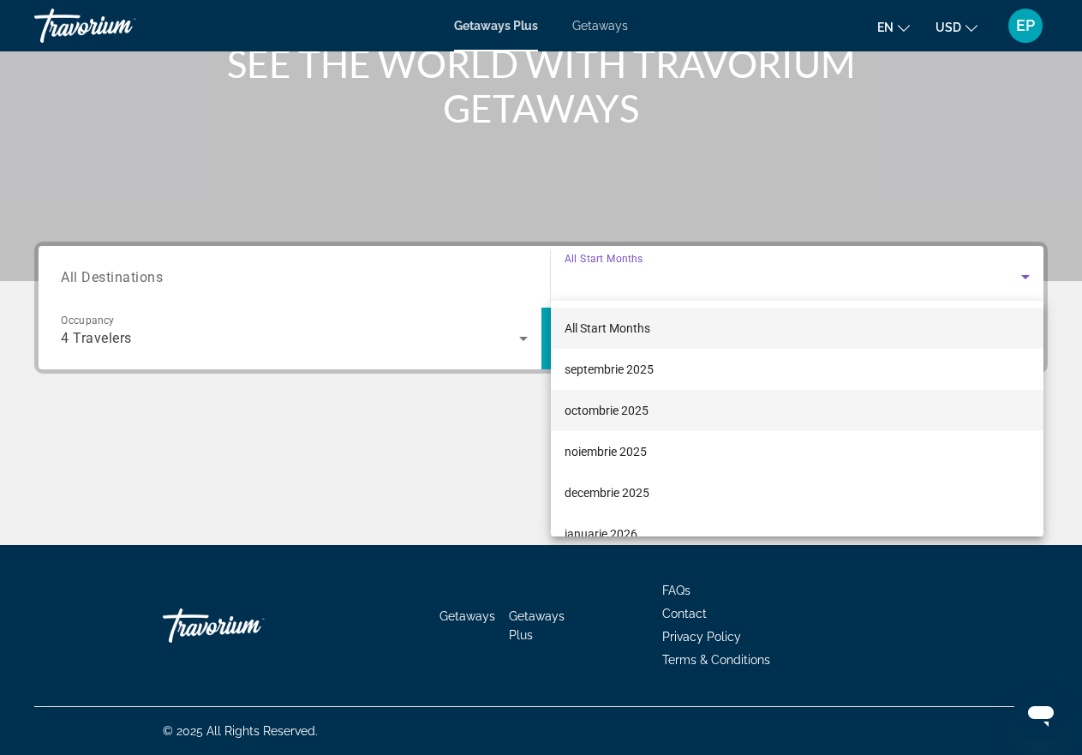
click at [607, 415] on span "octombrie 2025" at bounding box center [606, 410] width 84 height 21
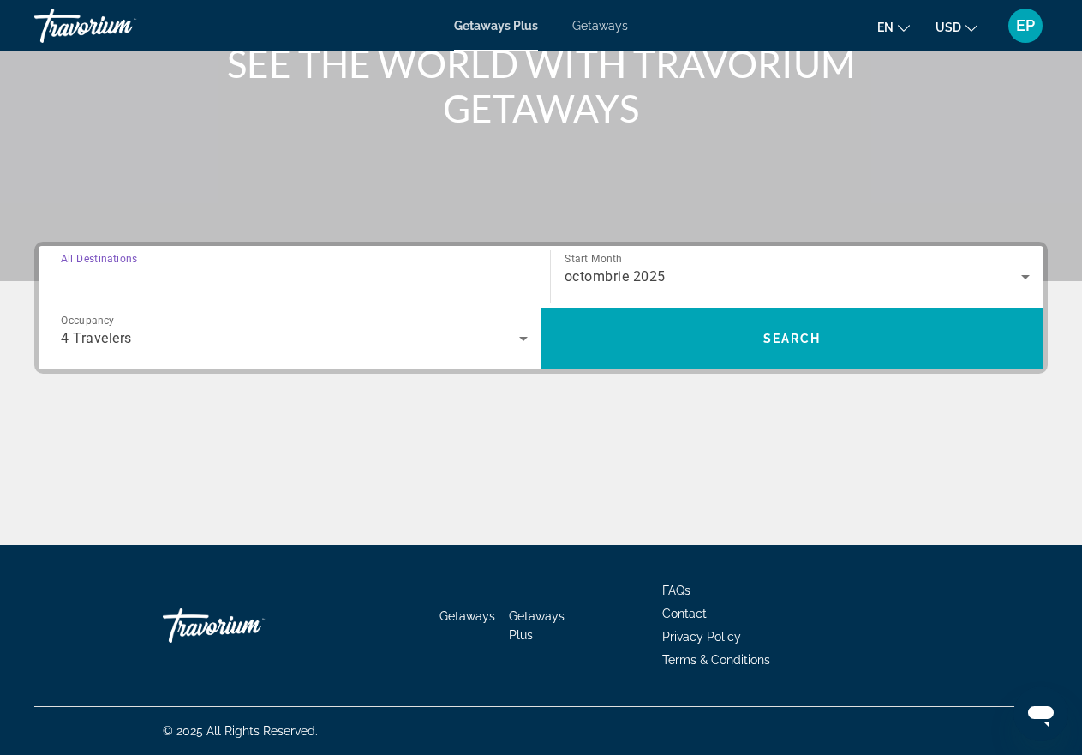
click at [472, 283] on input "Destination All Destinations" at bounding box center [294, 277] width 467 height 21
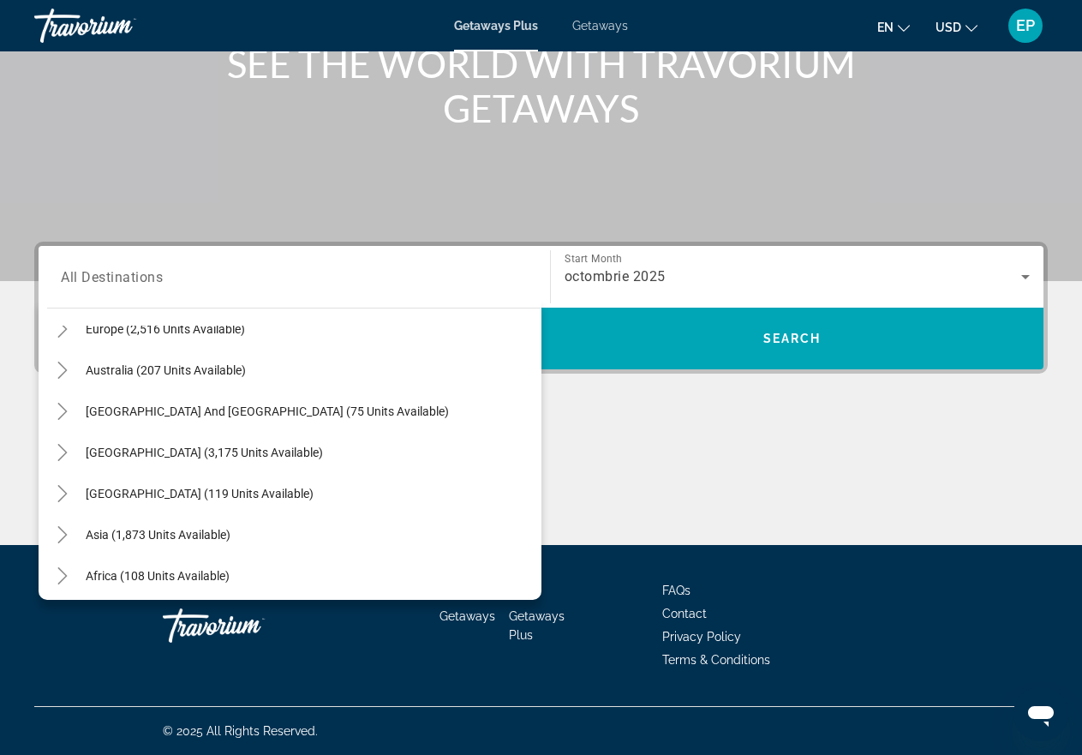
scroll to position [232, 0]
click at [234, 330] on span "Europe (2,516 units available)" at bounding box center [165, 328] width 159 height 14
type input "**********"
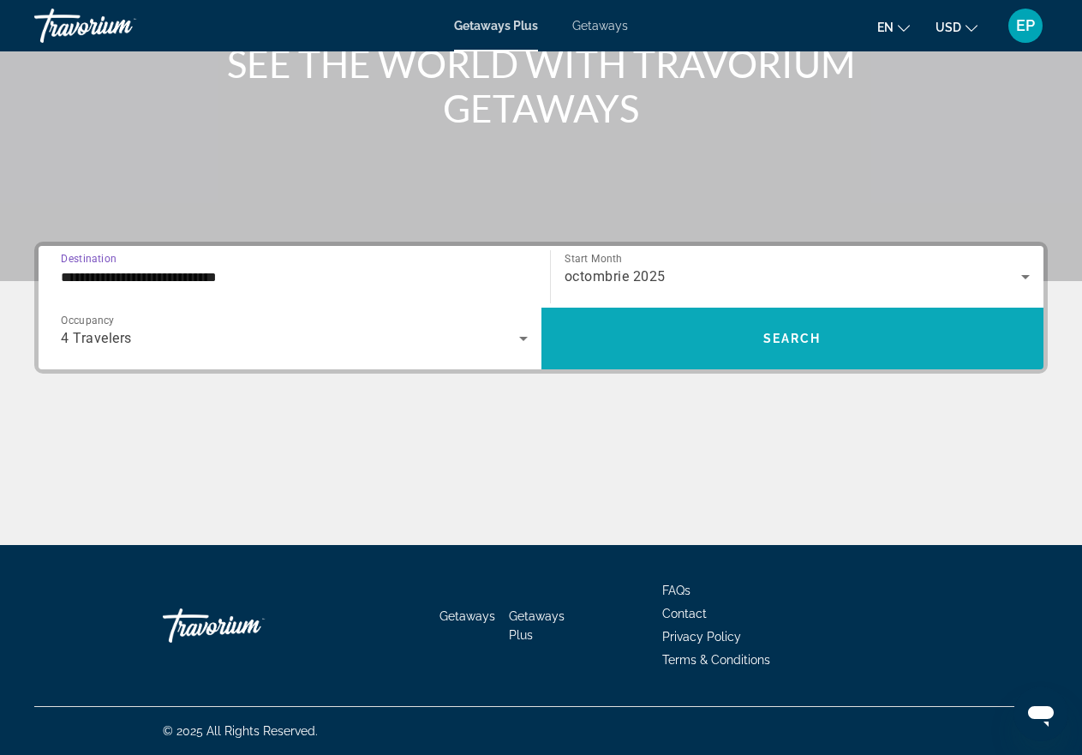
click at [791, 338] on span "Search" at bounding box center [792, 338] width 58 height 14
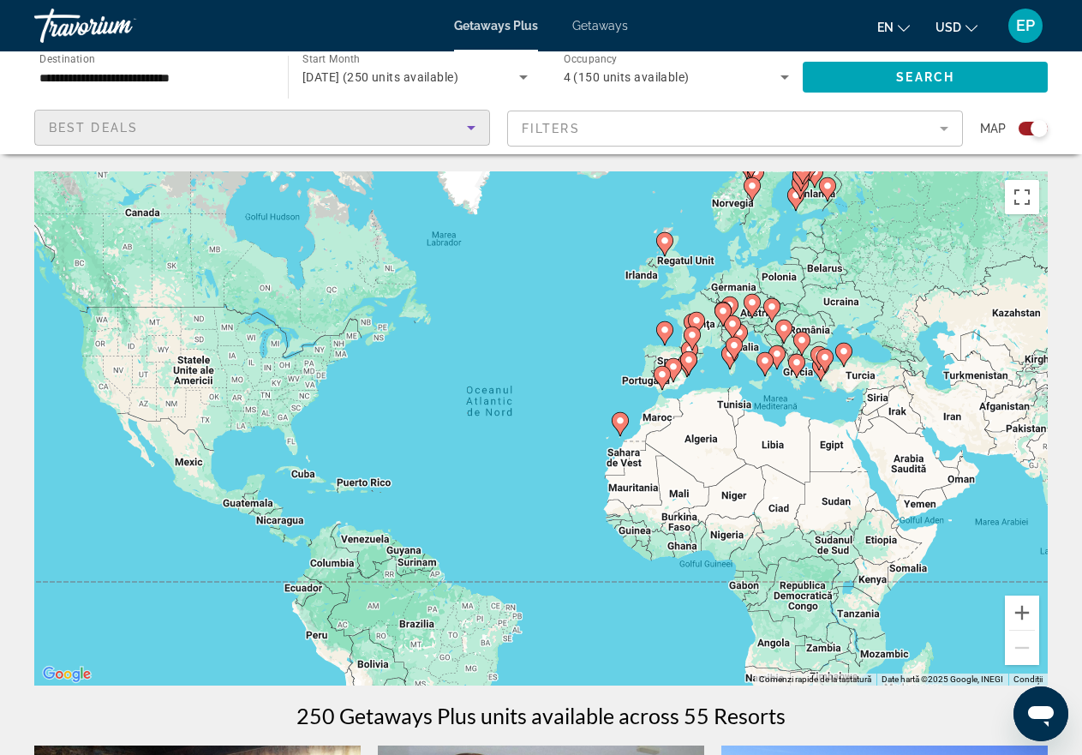
click at [277, 122] on div "Best Deals" at bounding box center [258, 127] width 418 height 21
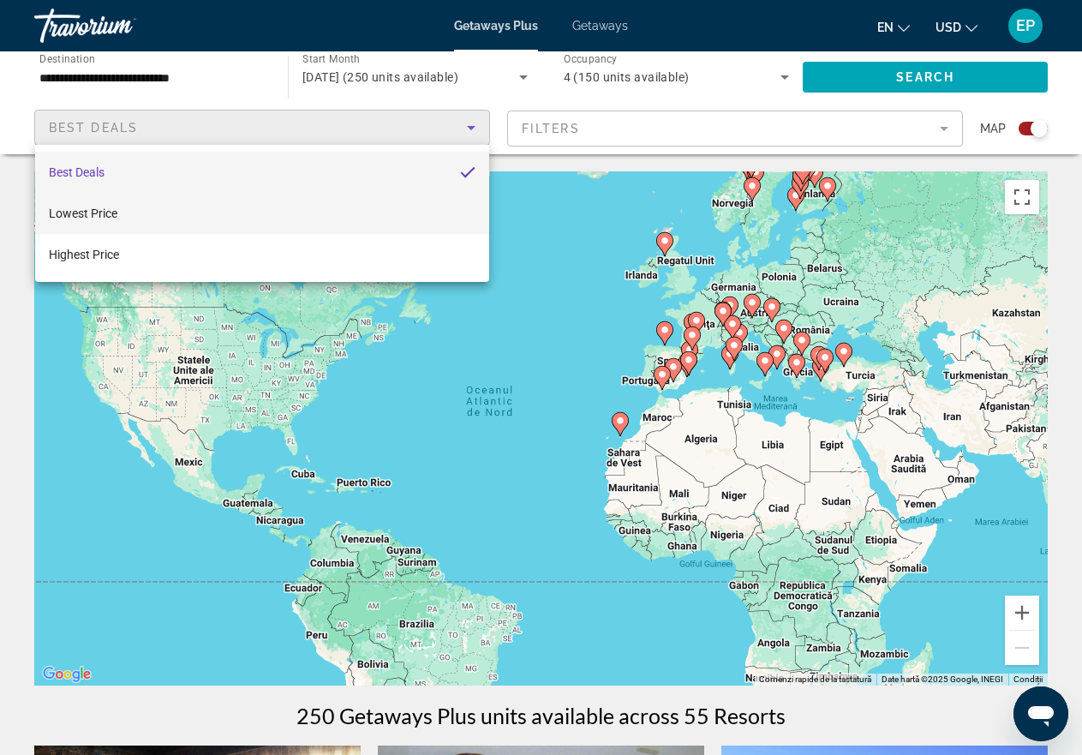
click at [229, 200] on mat-option "Lowest Price" at bounding box center [262, 213] width 454 height 41
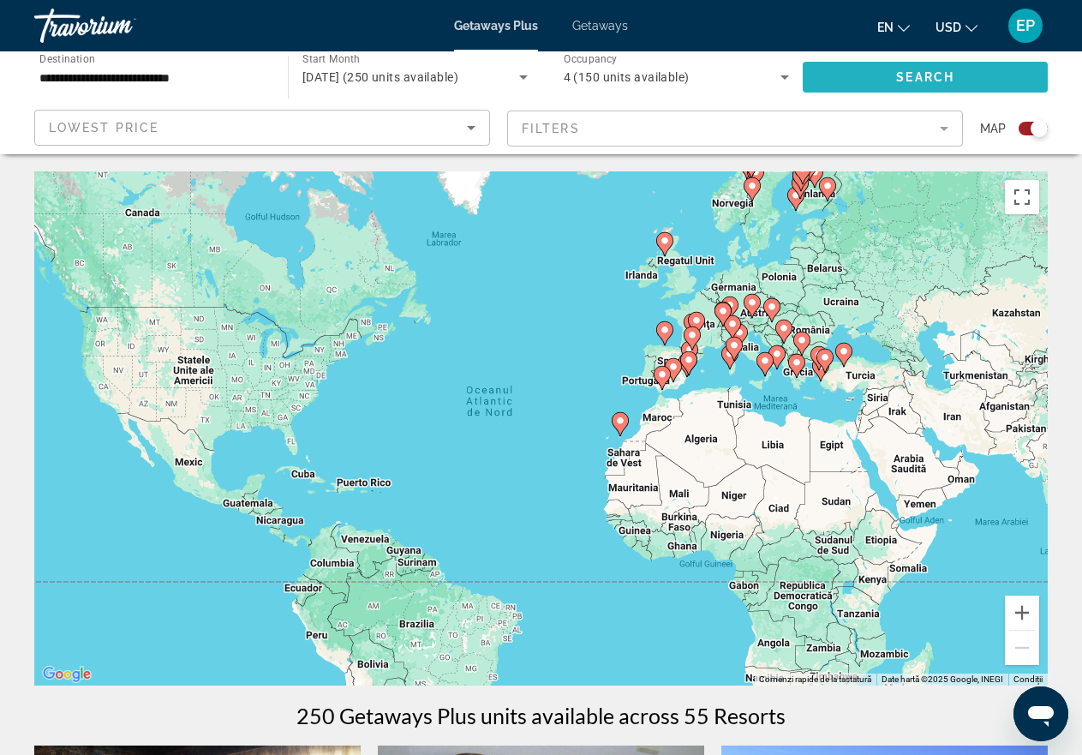
click at [924, 73] on span "Search" at bounding box center [925, 77] width 58 height 14
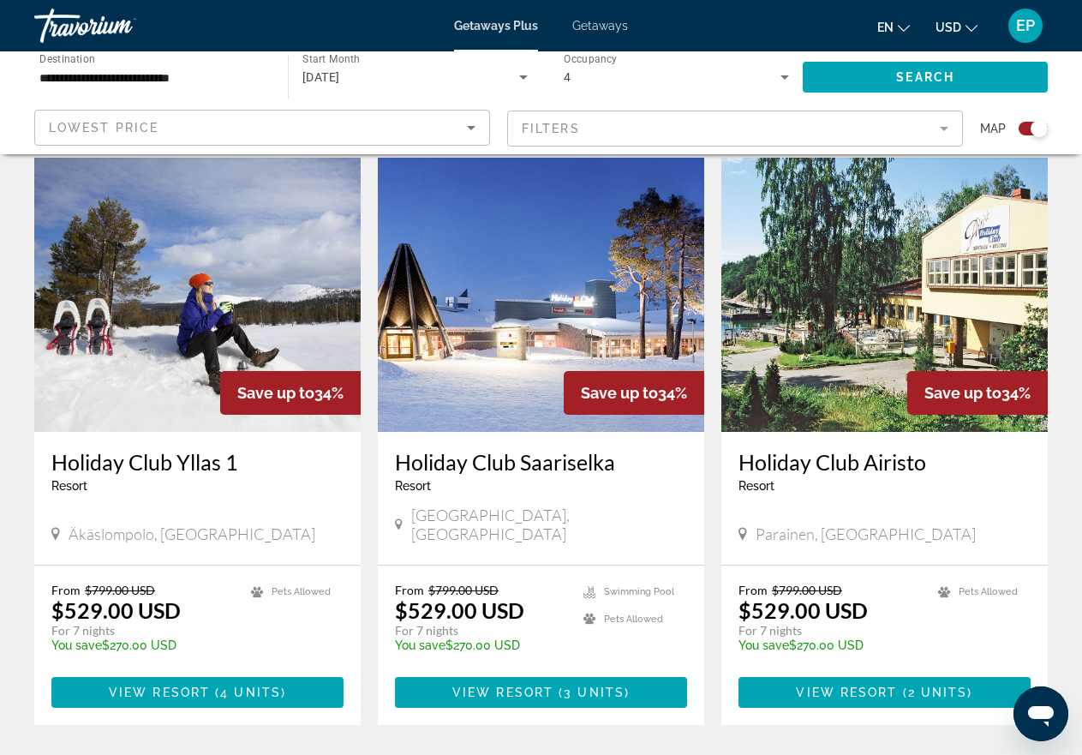
scroll to position [2625, 0]
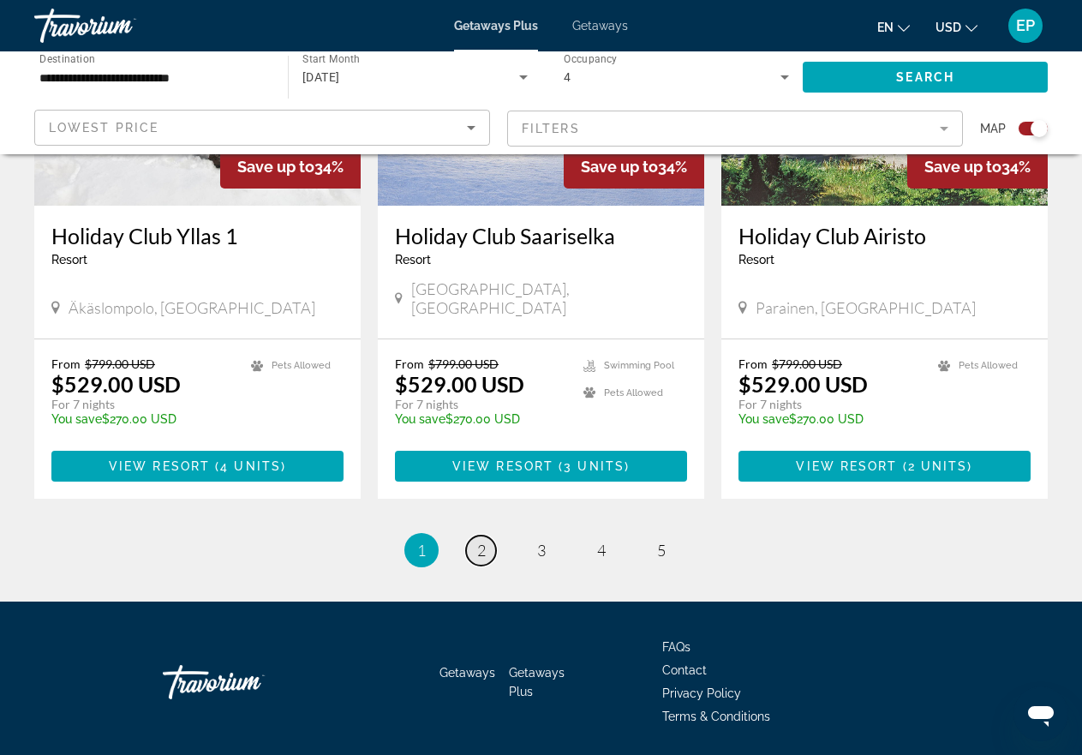
click at [471, 535] on link "page 2" at bounding box center [481, 550] width 30 height 30
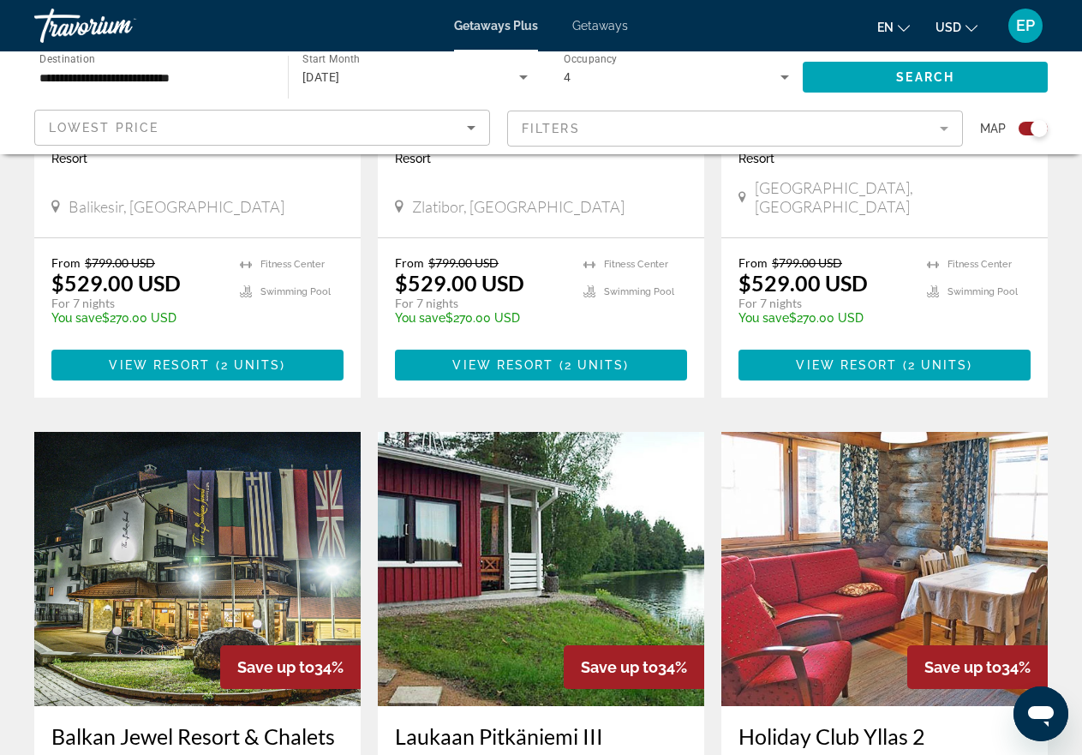
scroll to position [1970, 0]
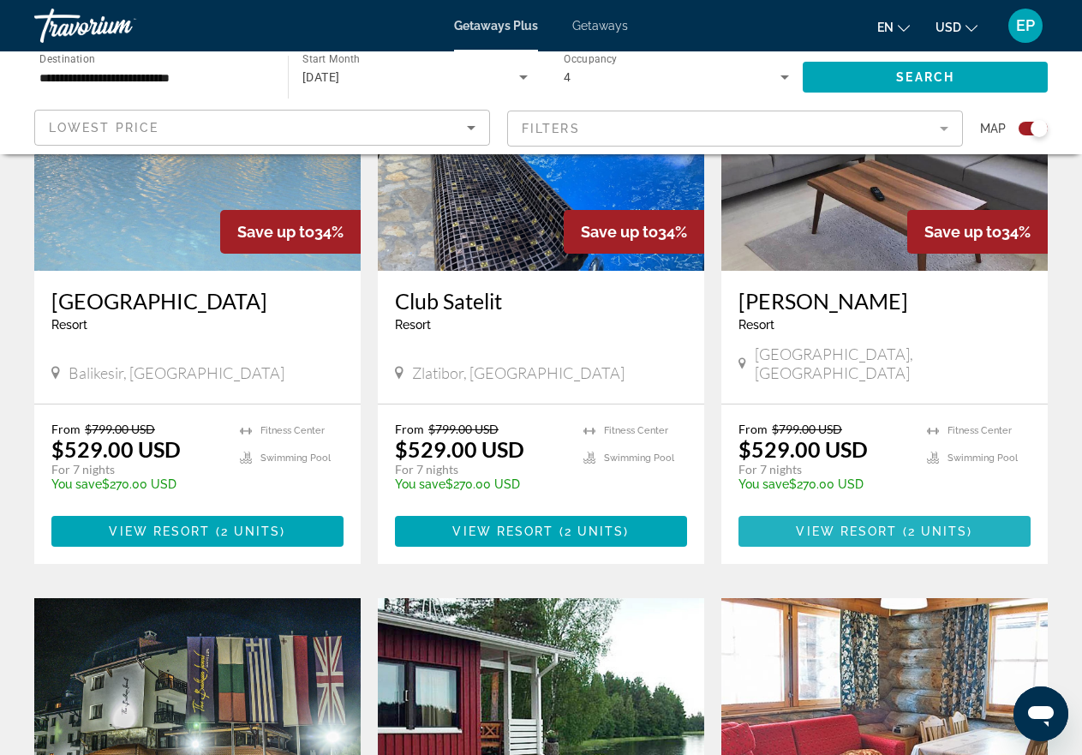
click at [857, 524] on span "View Resort" at bounding box center [846, 531] width 101 height 14
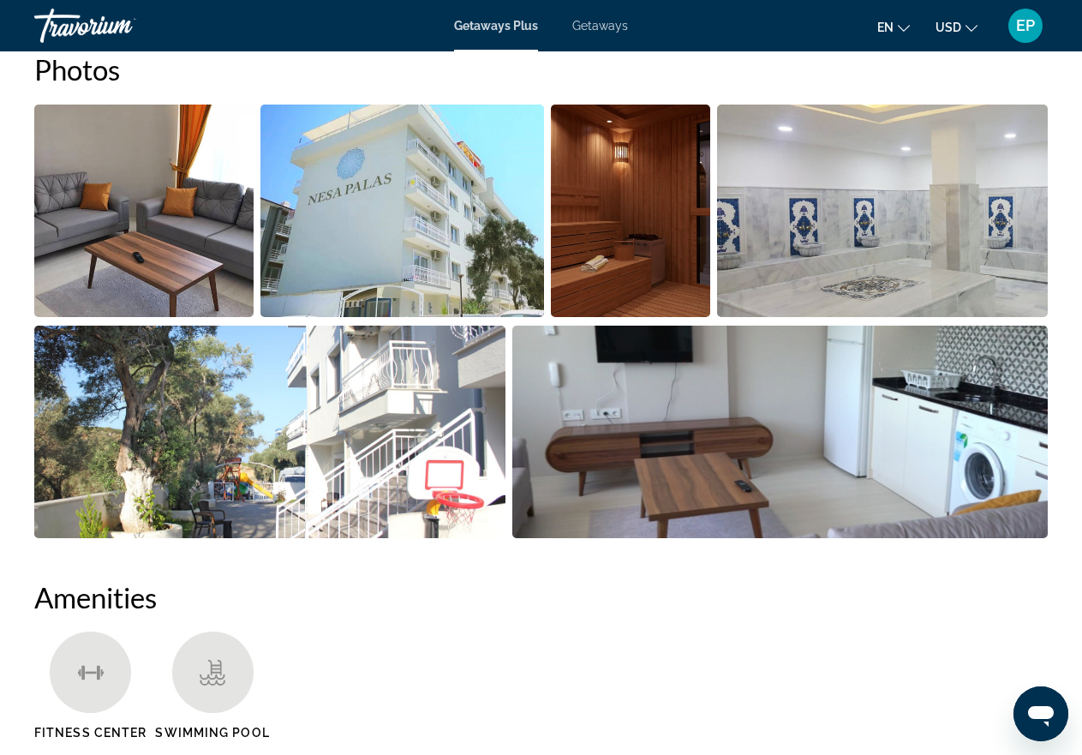
scroll to position [857, 0]
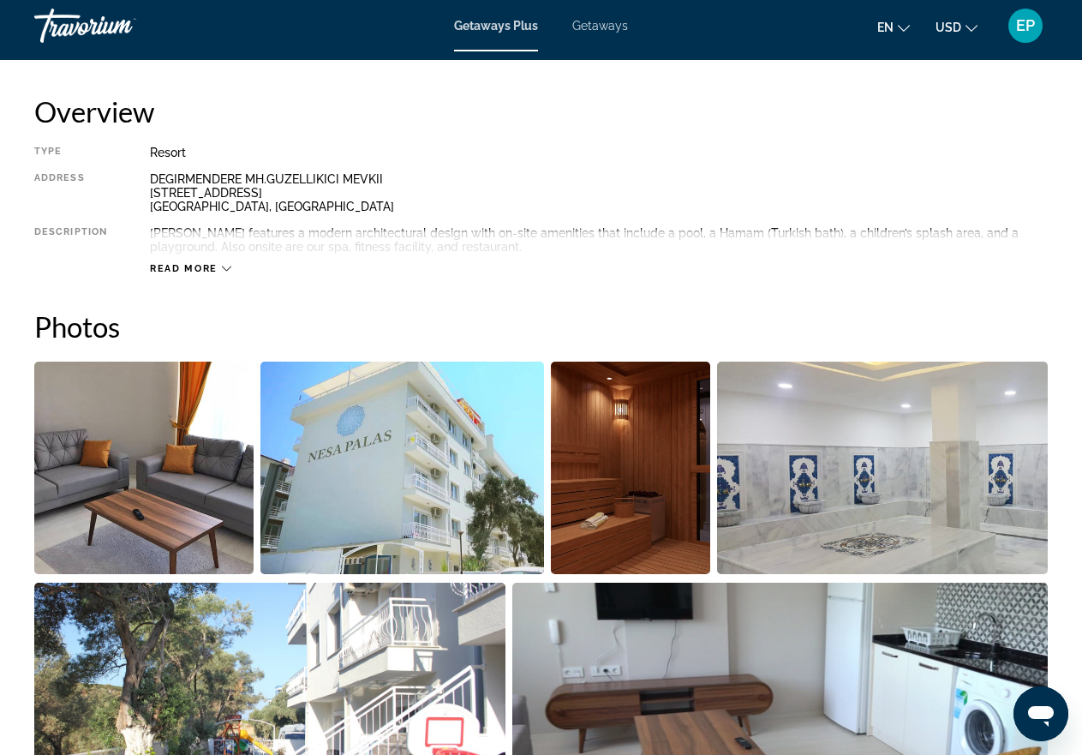
click at [225, 266] on icon "Main content" at bounding box center [226, 268] width 9 height 9
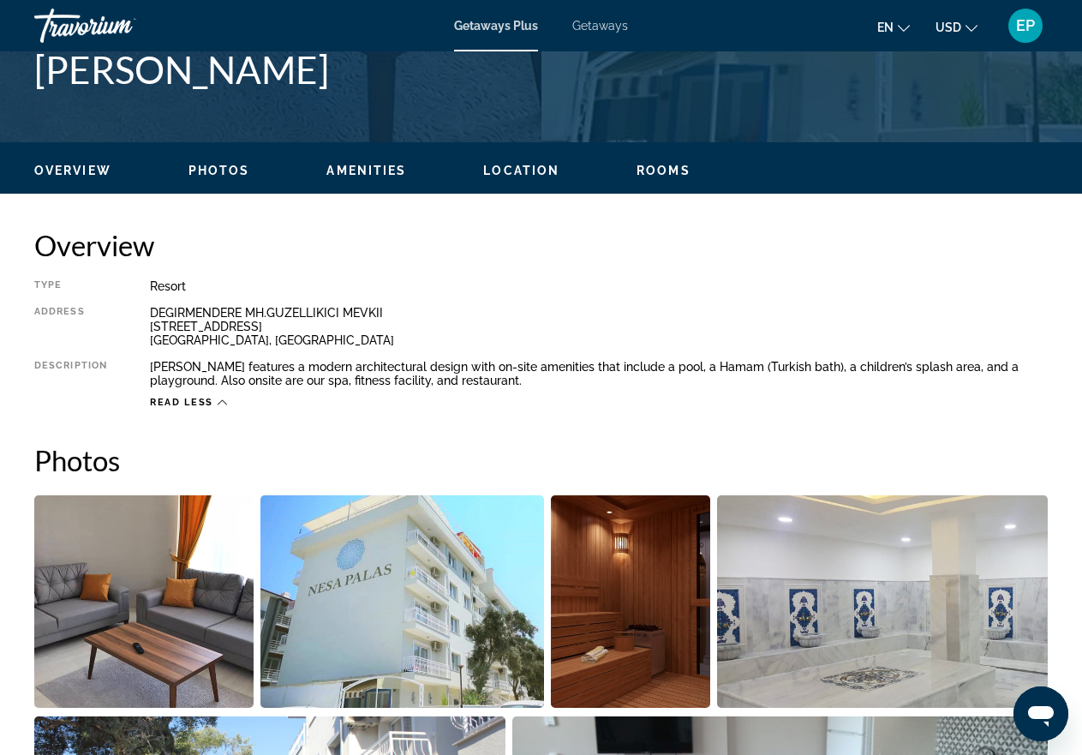
scroll to position [489, 0]
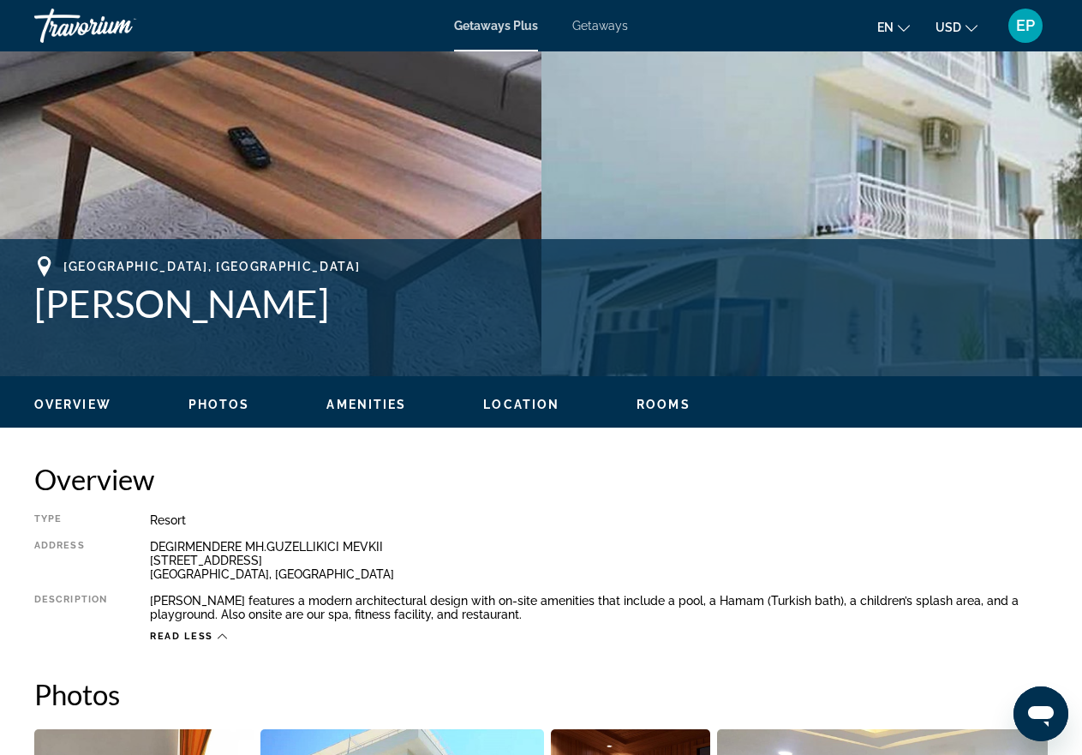
click at [658, 409] on span "Rooms" at bounding box center [663, 404] width 54 height 14
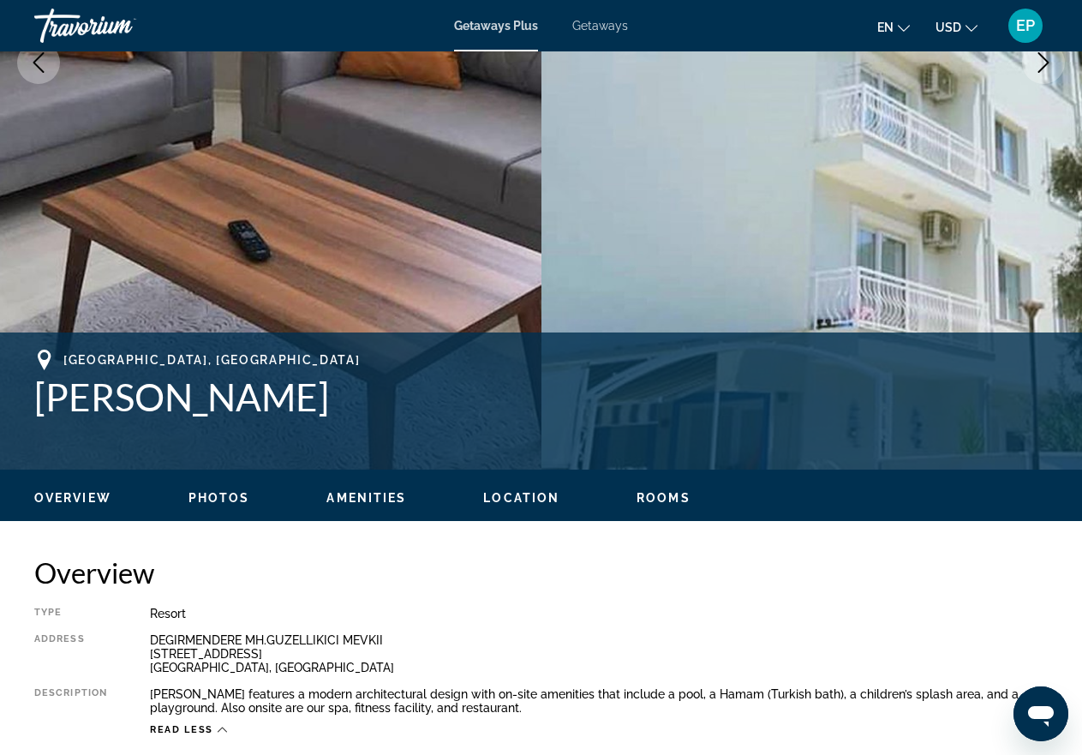
scroll to position [391, 0]
